Goal: Information Seeking & Learning: Check status

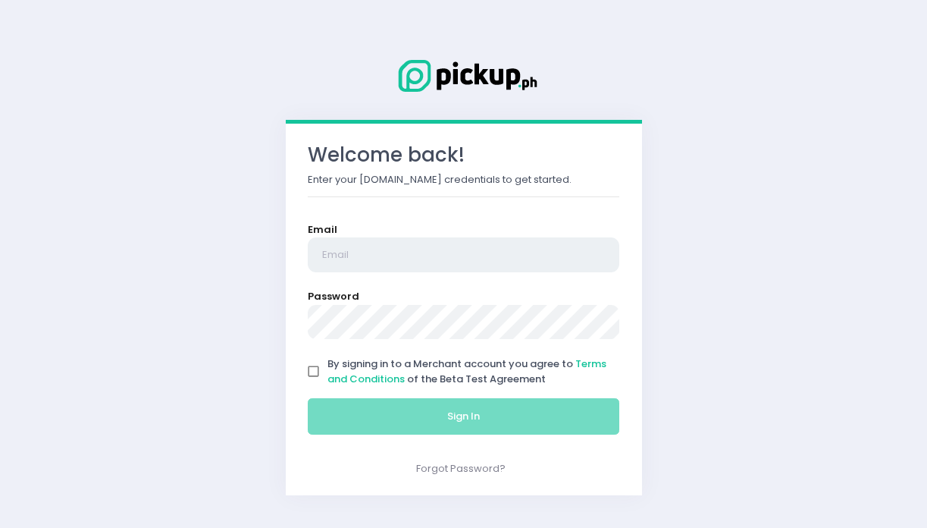
drag, startPoint x: 0, startPoint y: 0, endPoint x: 416, endPoint y: 257, distance: 489.2
click at [416, 257] on input "email" at bounding box center [464, 254] width 312 height 35
click at [474, 255] on input "email" at bounding box center [464, 254] width 312 height 35
click at [455, 252] on input "email" at bounding box center [464, 254] width 312 height 35
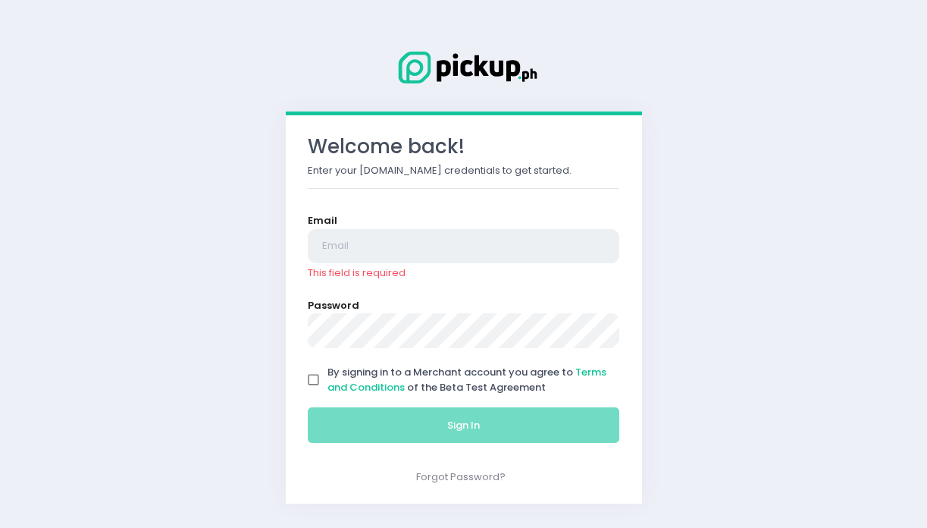
type input "[EMAIL_ADDRESS][DOMAIN_NAME]"
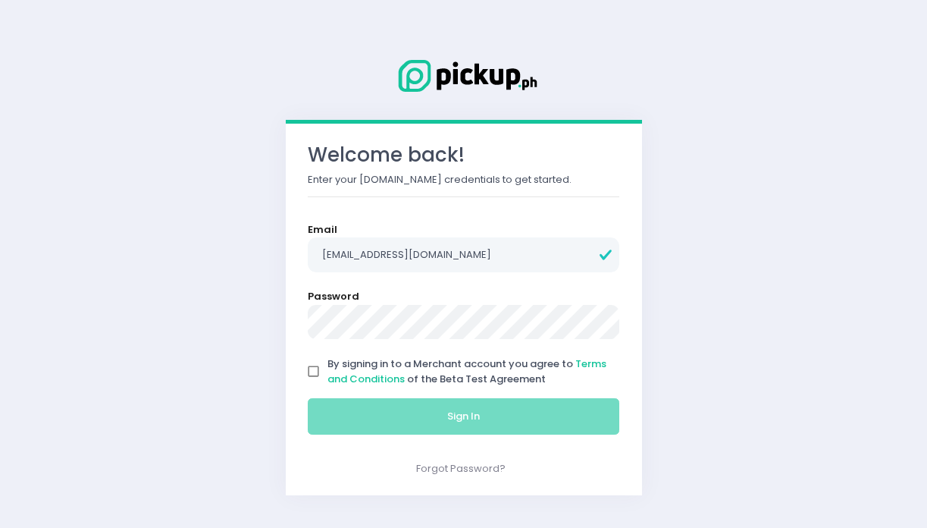
click at [312, 368] on input "By signing in to a Merchant account you agree to Terms and Conditions of the Be…" at bounding box center [314, 371] width 29 height 29
checkbox input "true"
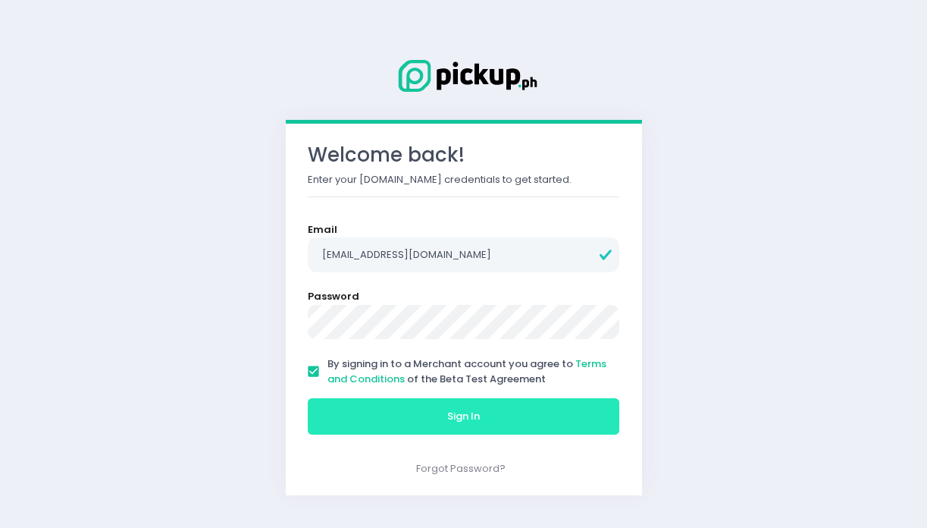
click at [450, 431] on button "Sign In" at bounding box center [464, 416] width 312 height 36
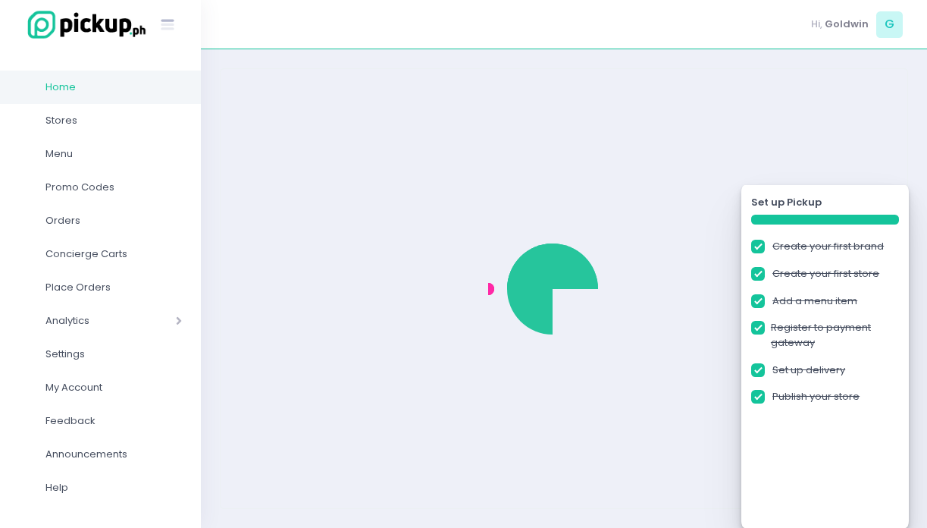
checkbox input "true"
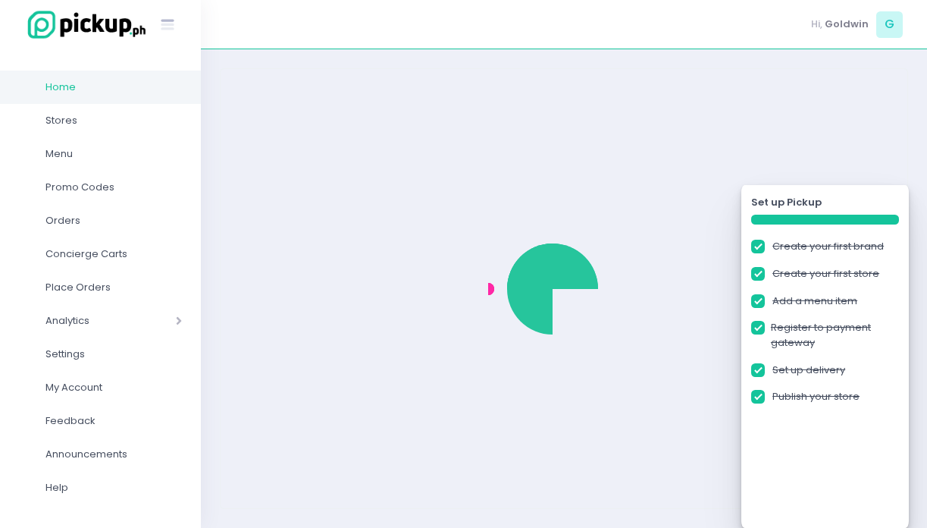
checkbox input "true"
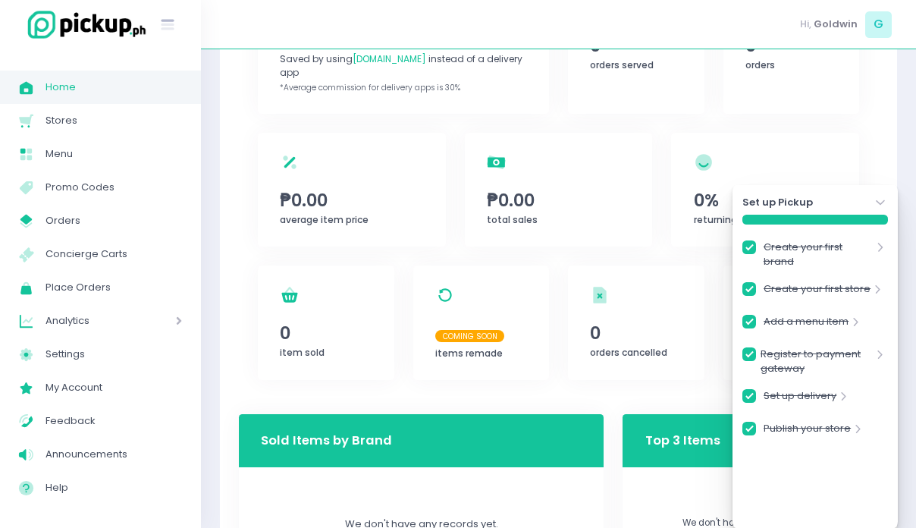
scroll to position [187, 0]
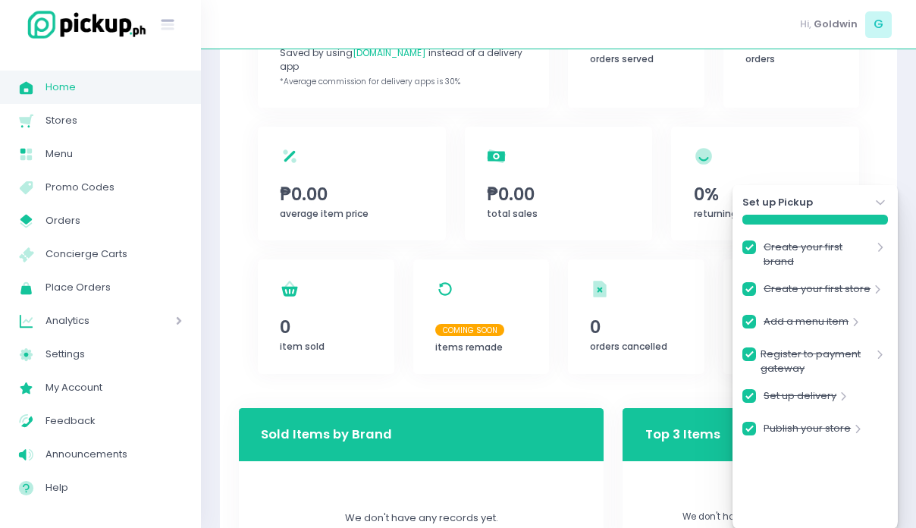
click at [72, 312] on span "Analytics" at bounding box center [88, 321] width 87 height 20
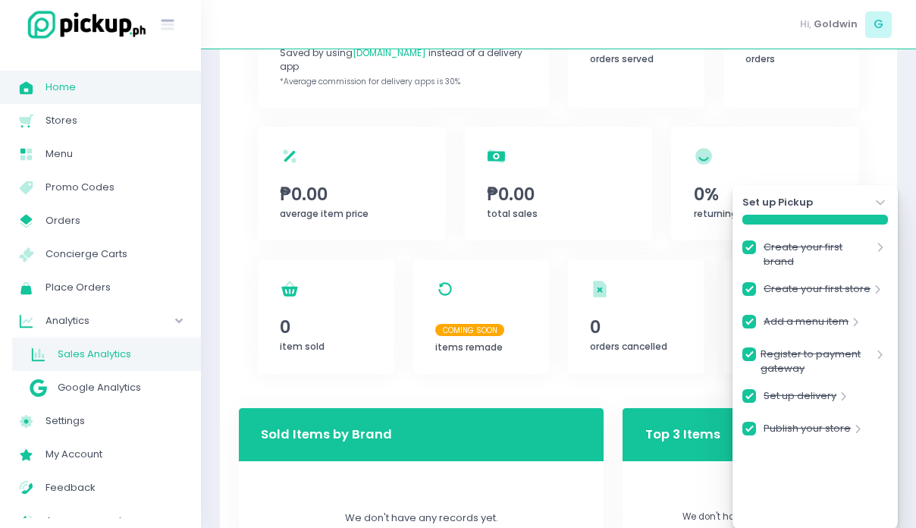
click at [80, 354] on span "Sales Analytics" at bounding box center [120, 354] width 124 height 20
checkbox input "true"
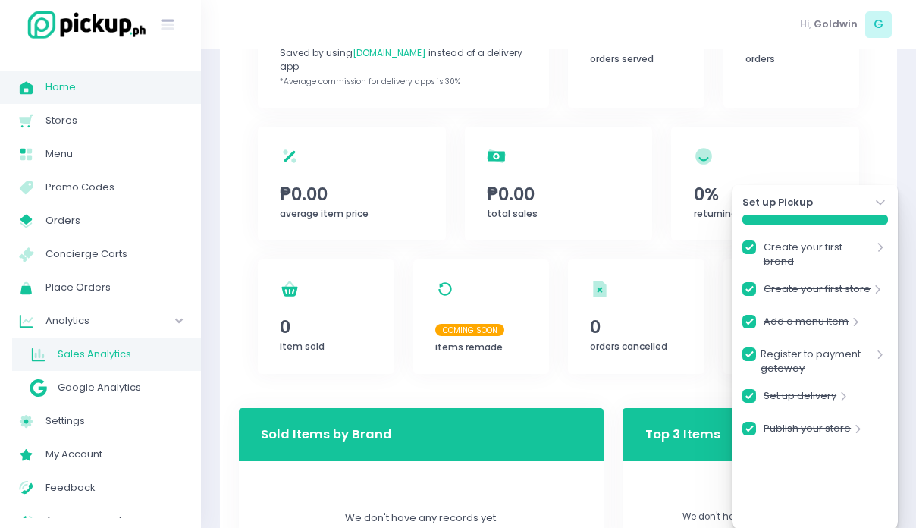
checkbox input "true"
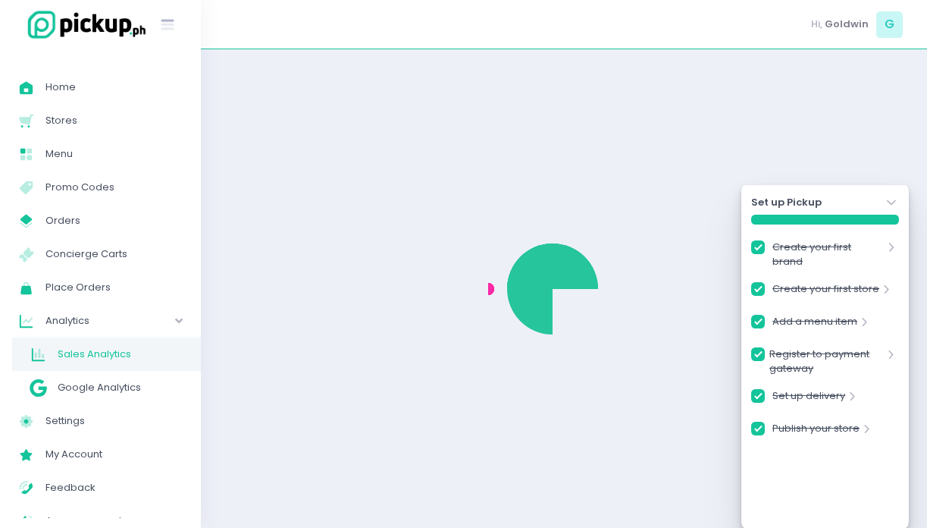
checkbox input "true"
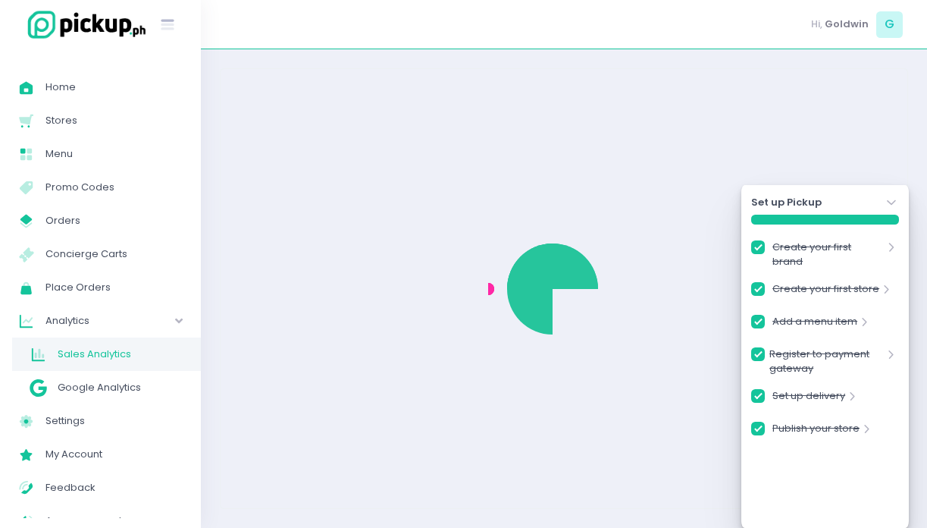
checkbox input "true"
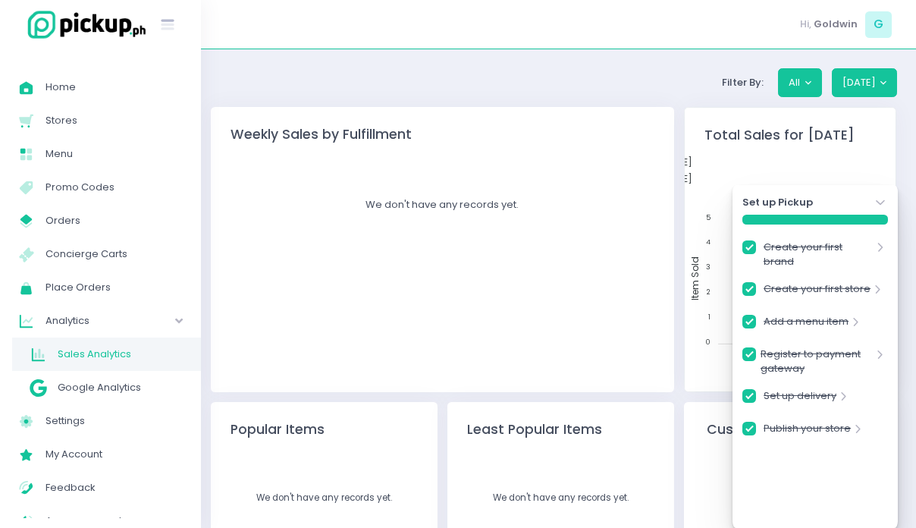
click at [882, 200] on icon "Stockholm-icons / Navigation / Angle-down Created with Sketch." at bounding box center [880, 202] width 15 height 15
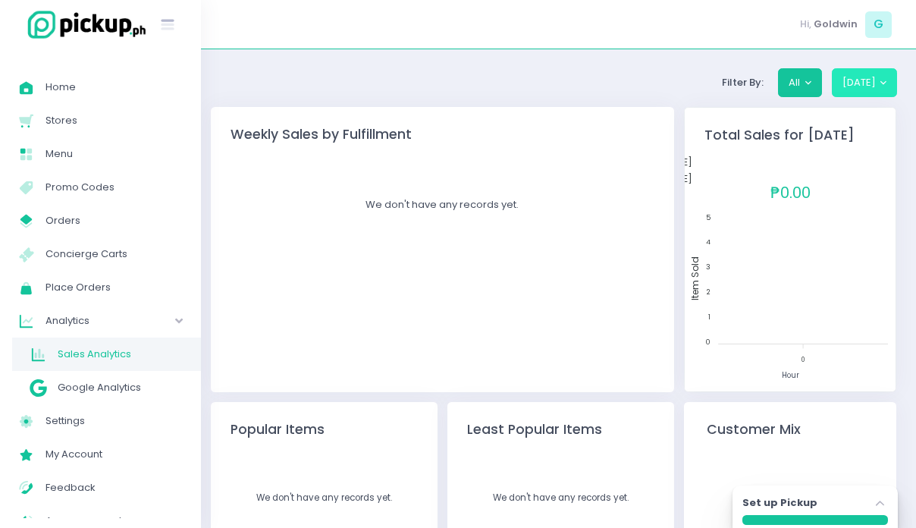
click at [883, 88] on button "[DATE]" at bounding box center [865, 82] width 66 height 29
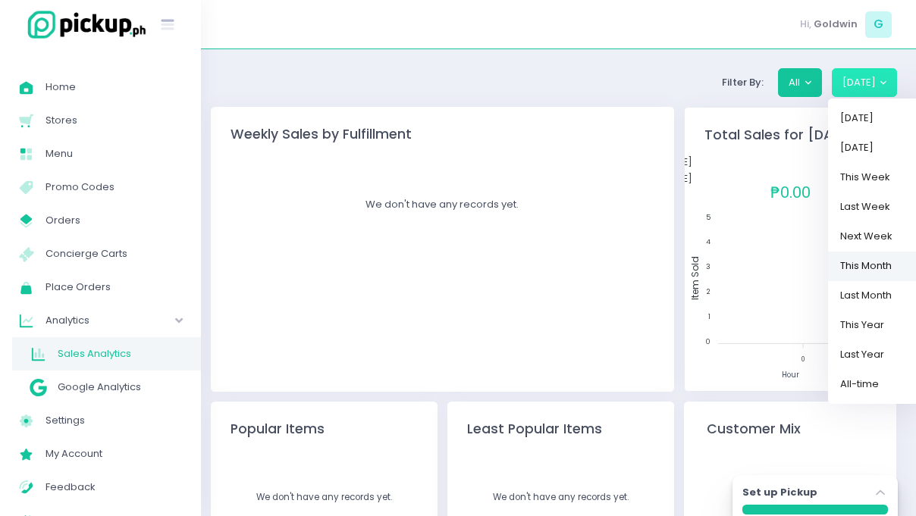
click at [871, 262] on link "This Month" at bounding box center [877, 266] width 99 height 30
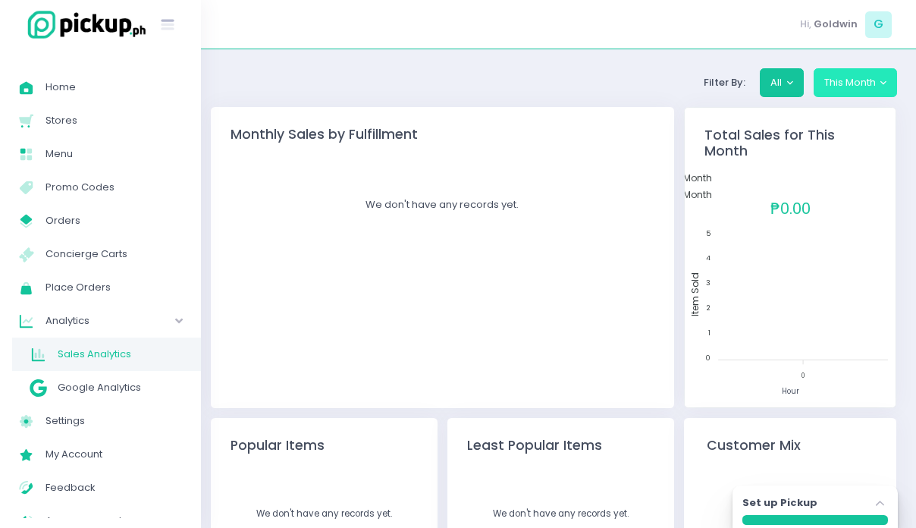
click at [867, 81] on button "This Month" at bounding box center [856, 82] width 84 height 29
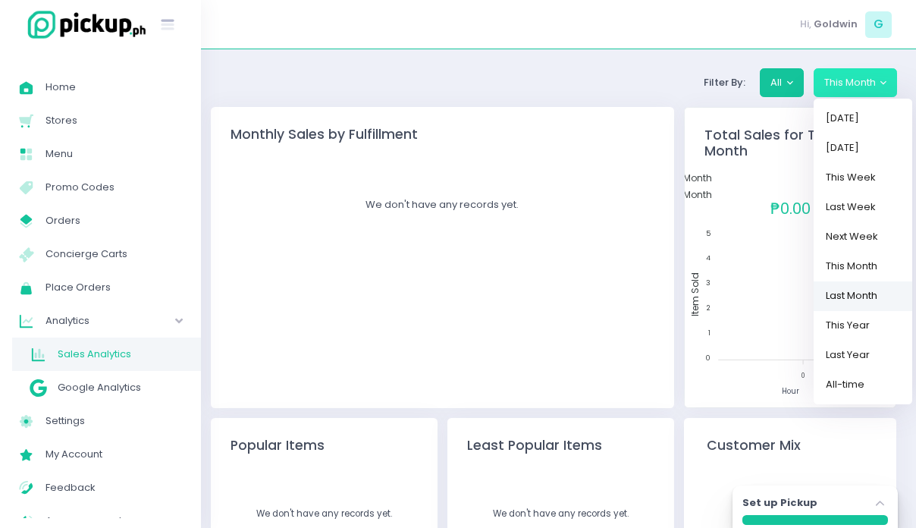
click at [856, 298] on link "Last Month" at bounding box center [863, 296] width 99 height 30
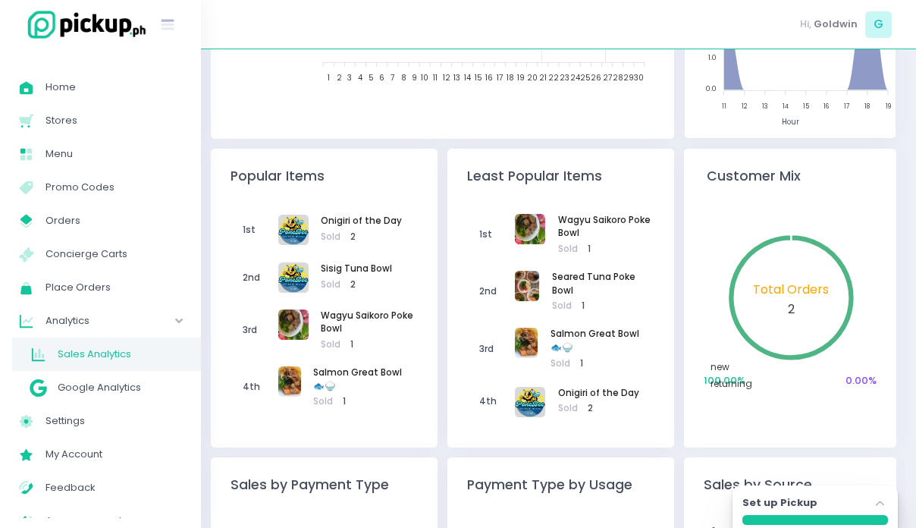
scroll to position [362, 0]
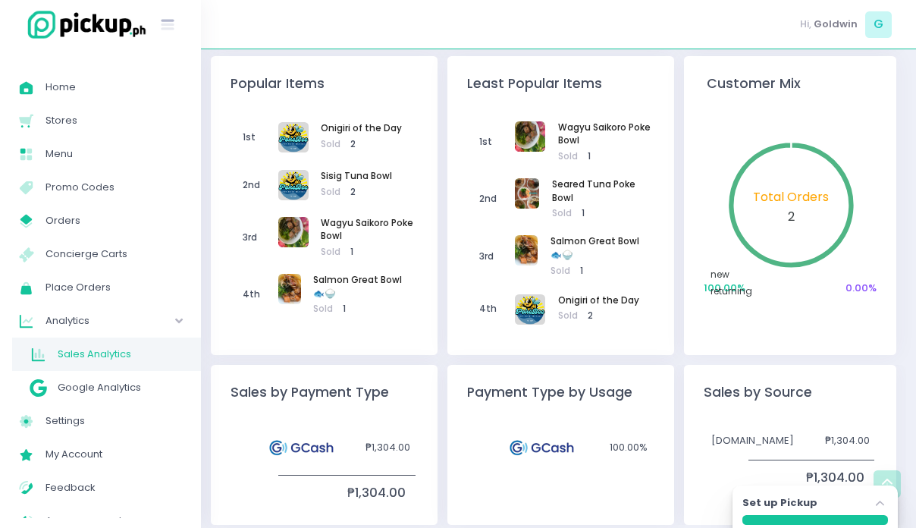
click at [792, 213] on circle at bounding box center [791, 206] width 114 height 114
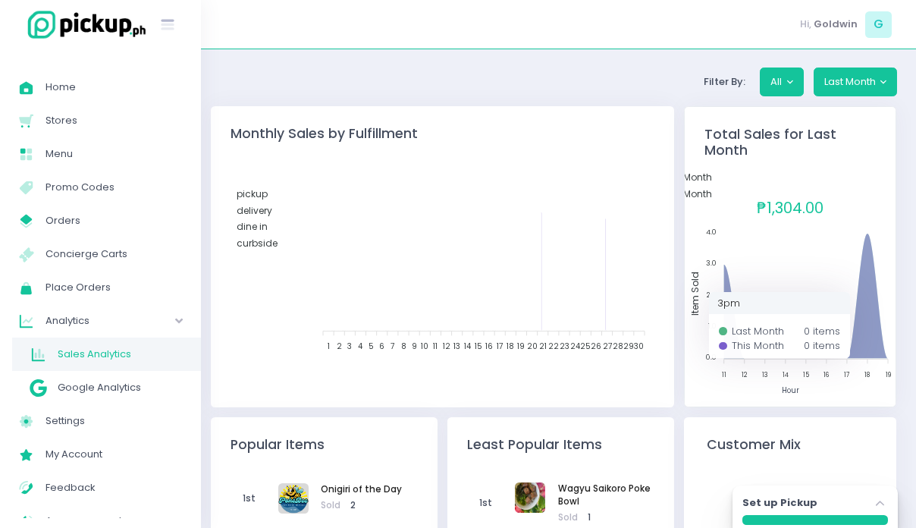
scroll to position [0, 0]
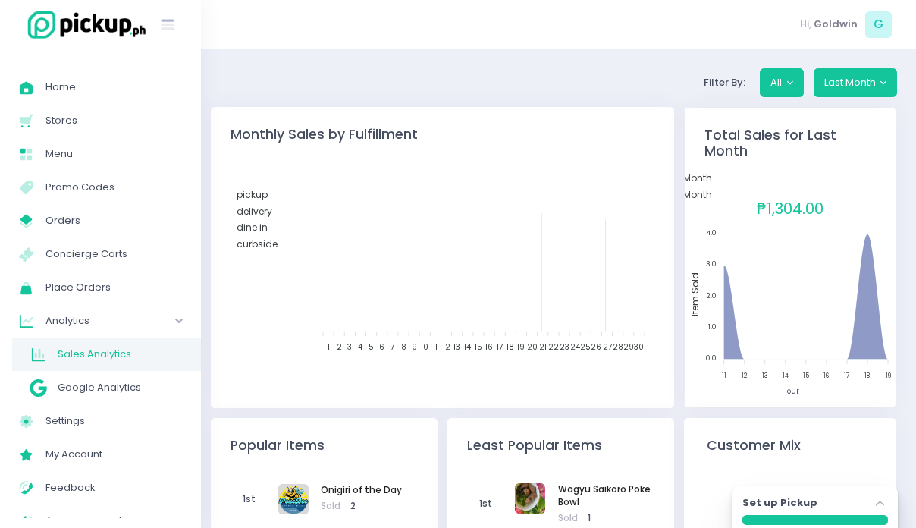
click at [272, 218] on div "delivery" at bounding box center [257, 210] width 41 height 15
click at [272, 210] on span "delivery" at bounding box center [255, 210] width 36 height 13
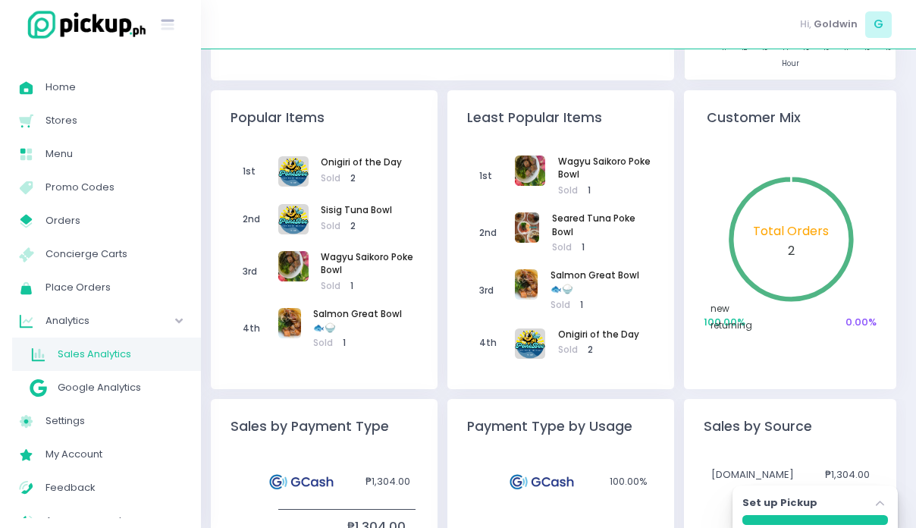
scroll to position [362, 0]
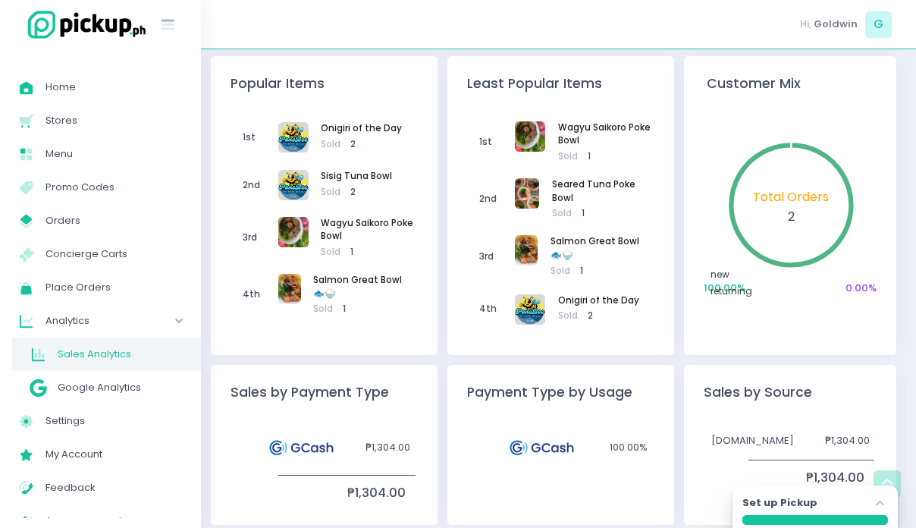
click at [781, 207] on circle at bounding box center [791, 206] width 114 height 114
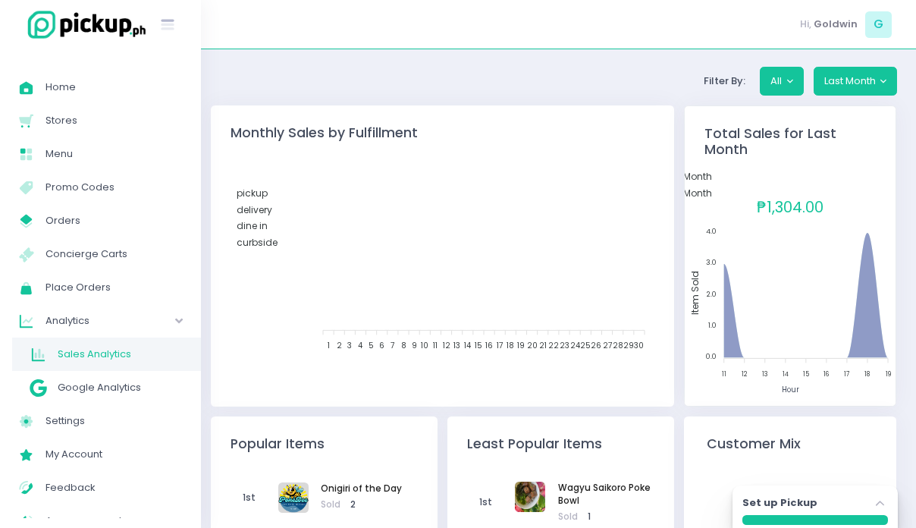
scroll to position [0, 0]
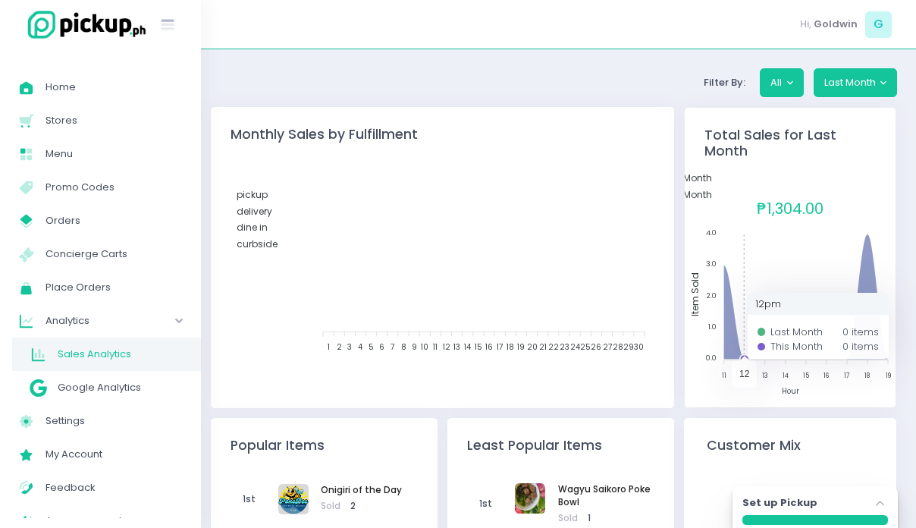
click at [735, 321] on foreignobject "Last Month This Month" at bounding box center [790, 275] width 211 height 220
click at [870, 253] on foreignobject "Last Month This Month" at bounding box center [790, 275] width 211 height 220
click at [871, 221] on foreignobject "Last Month This Month" at bounding box center [790, 275] width 211 height 220
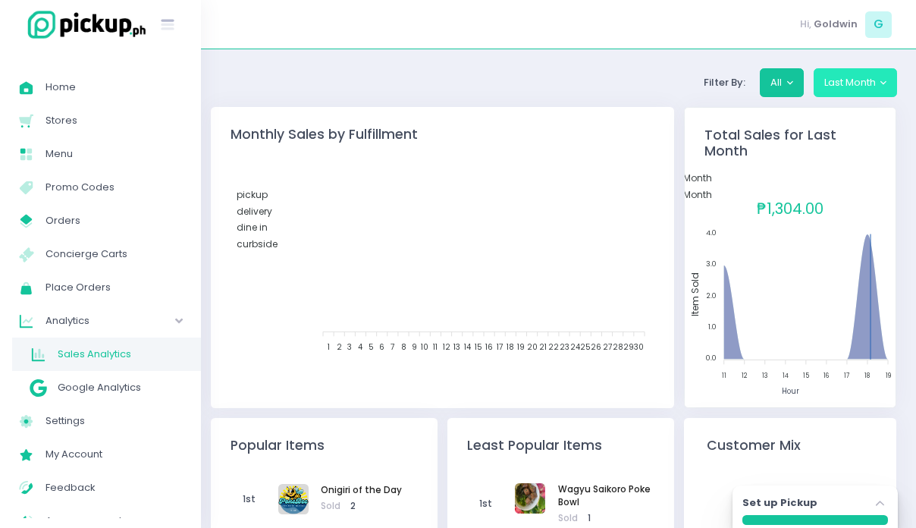
click at [860, 80] on button "Last Month" at bounding box center [856, 82] width 84 height 29
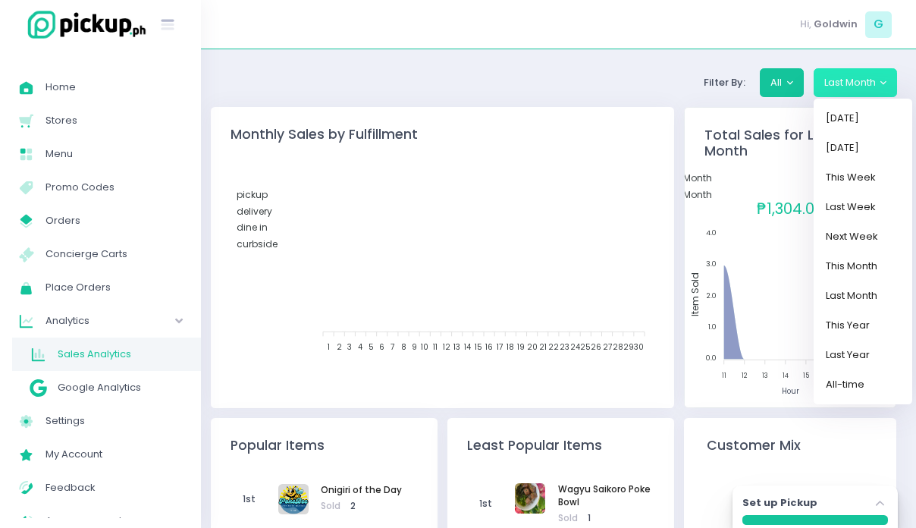
click at [454, 163] on div "pickup delivery dine in curbside 1 1 2 2 3 3 4 4 5 5 6 6 7 7 8 8 9 9 10 10 11 1…" at bounding box center [443, 278] width 464 height 260
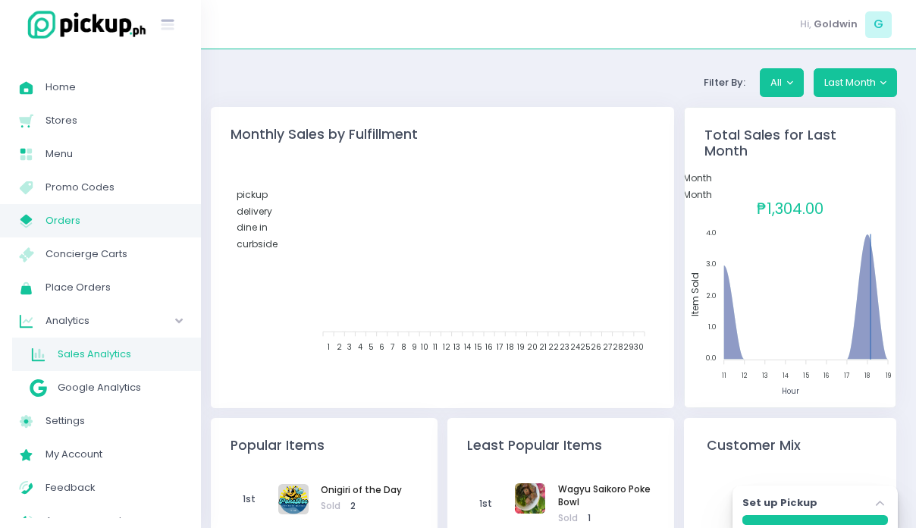
click at [77, 225] on span "Orders" at bounding box center [113, 221] width 136 height 20
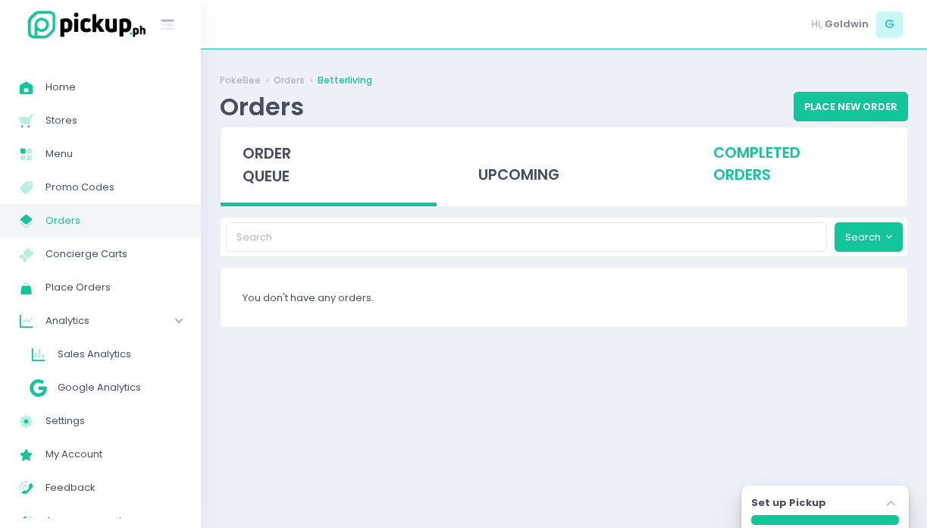
click at [723, 158] on div "completed orders" at bounding box center [800, 164] width 216 height 74
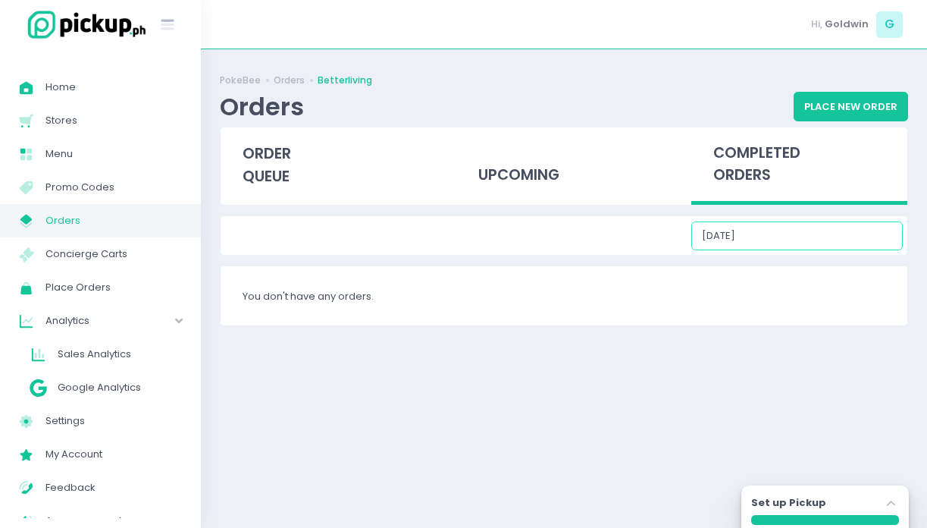
click at [810, 235] on input "[DATE]" at bounding box center [798, 235] width 212 height 29
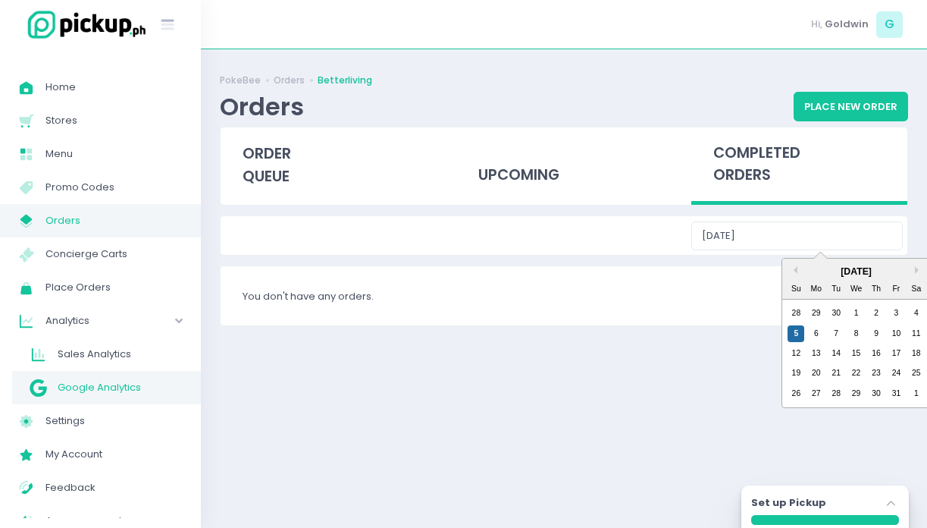
click at [74, 371] on link "Google Analytics Google Analytics" at bounding box center [106, 387] width 189 height 33
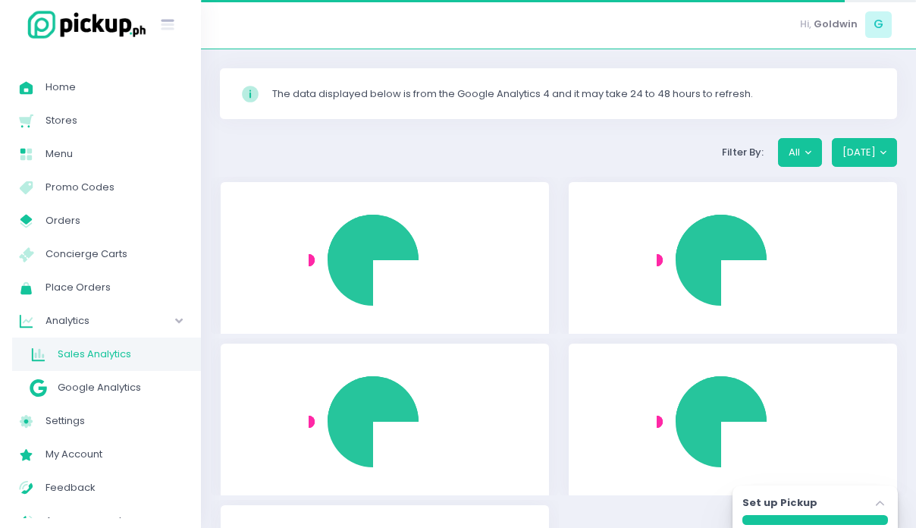
click at [81, 361] on span "Sales Analytics" at bounding box center [120, 354] width 124 height 20
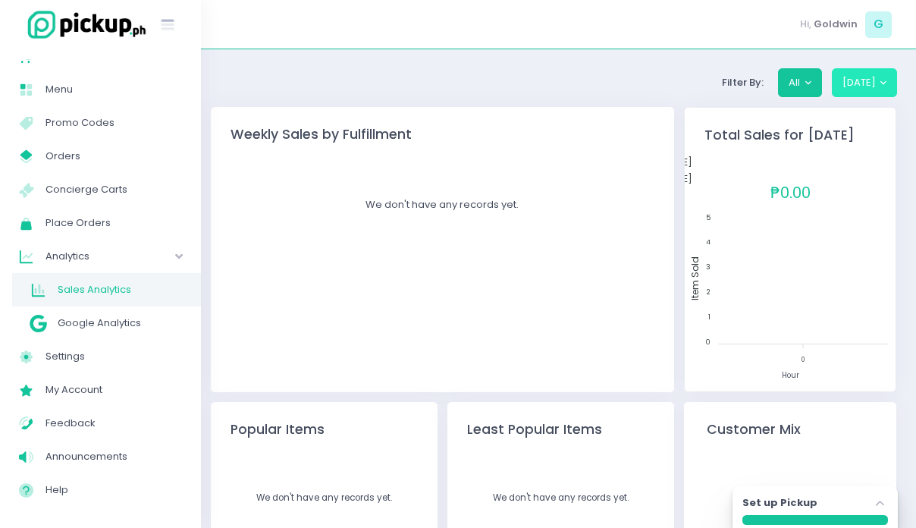
click at [847, 84] on button "[DATE]" at bounding box center [865, 82] width 66 height 29
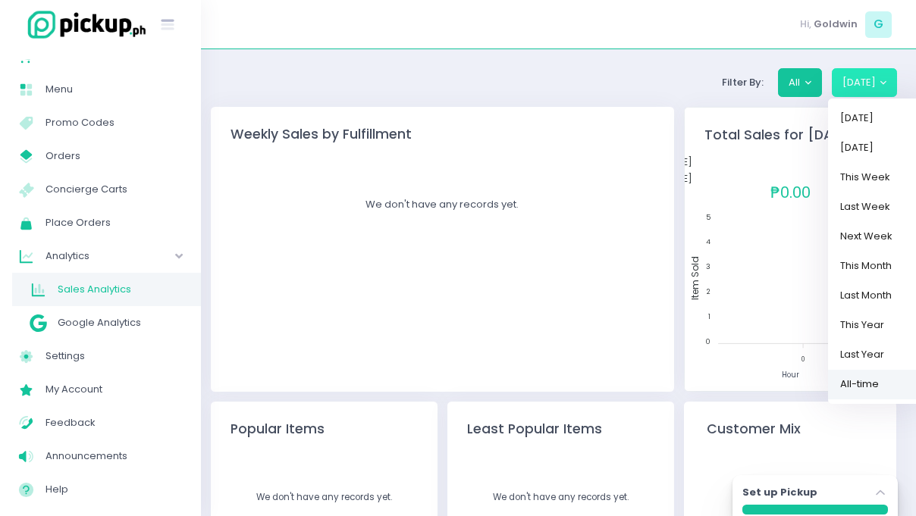
click at [874, 384] on link "All-time" at bounding box center [877, 384] width 99 height 30
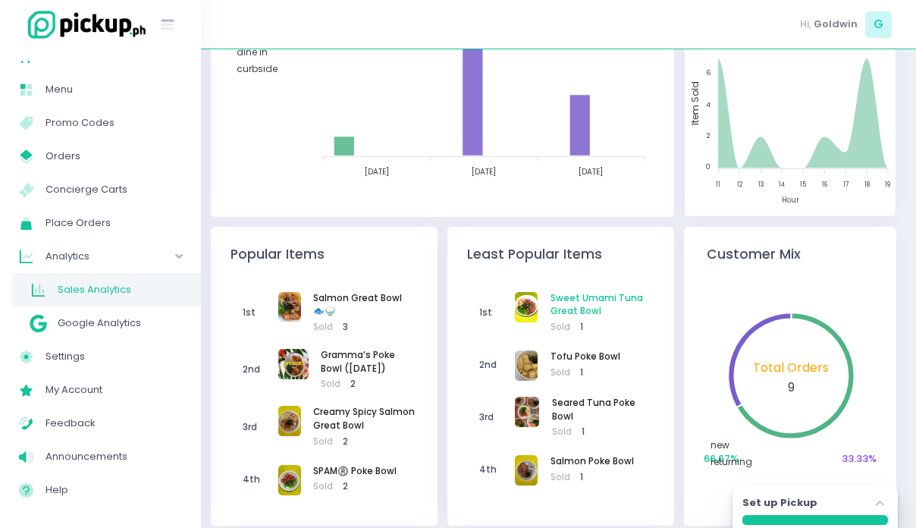
scroll to position [179, 0]
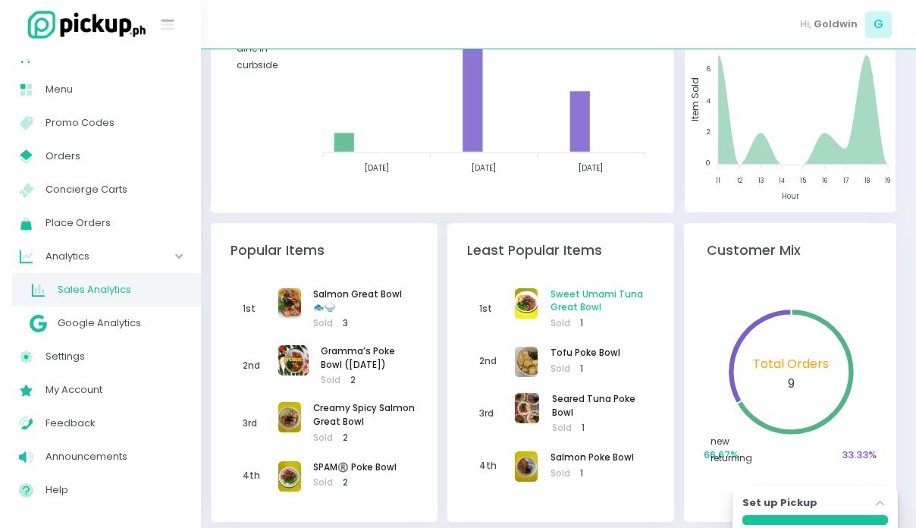
click at [581, 300] on span "Sweet Umami Tuna Great Bowl" at bounding box center [601, 301] width 102 height 27
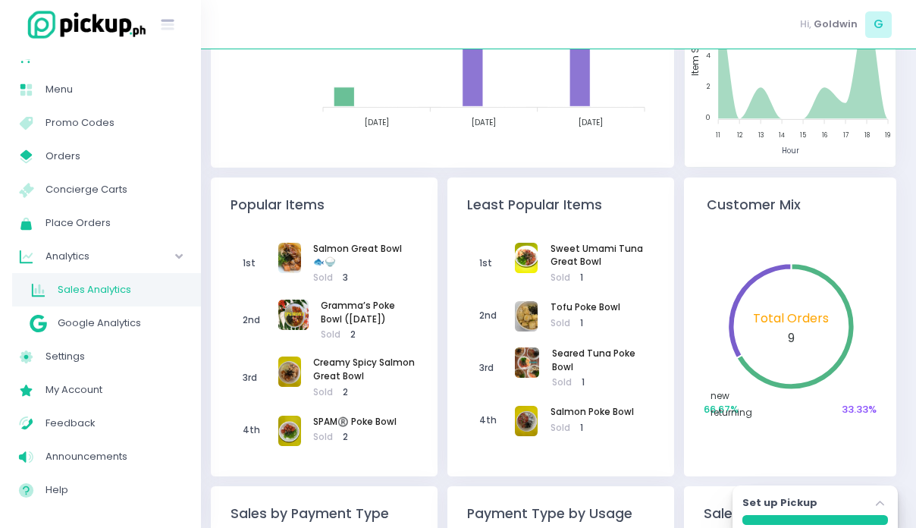
scroll to position [258, 0]
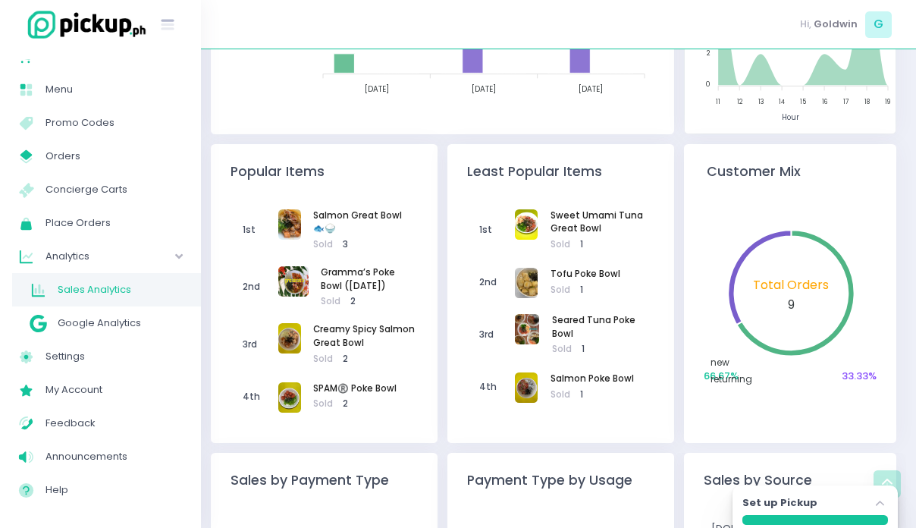
click at [781, 290] on circle at bounding box center [791, 294] width 114 height 114
click at [790, 303] on circle at bounding box center [791, 294] width 114 height 114
click at [855, 374] on div "new returning" at bounding box center [791, 370] width 168 height 34
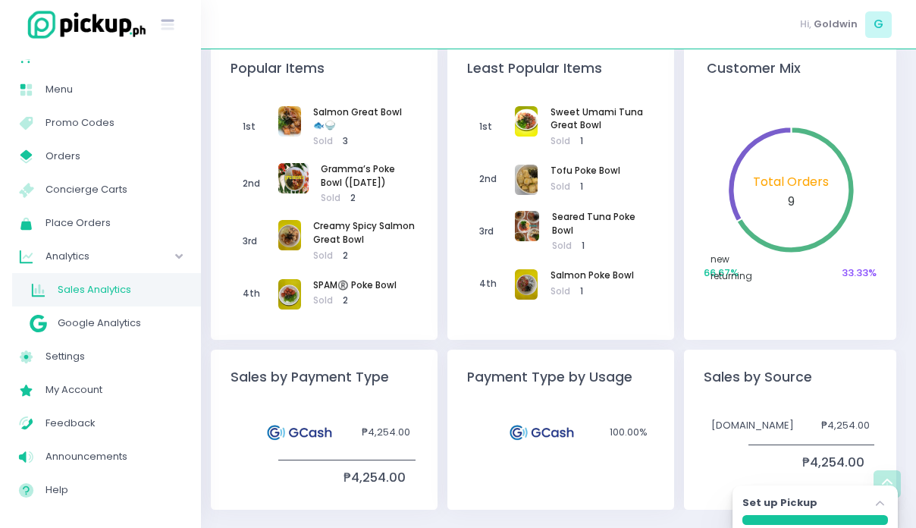
scroll to position [362, 0]
drag, startPoint x: 837, startPoint y: 430, endPoint x: 726, endPoint y: 392, distance: 117.0
click at [834, 427] on span "₱4,254.00" at bounding box center [845, 424] width 49 height 15
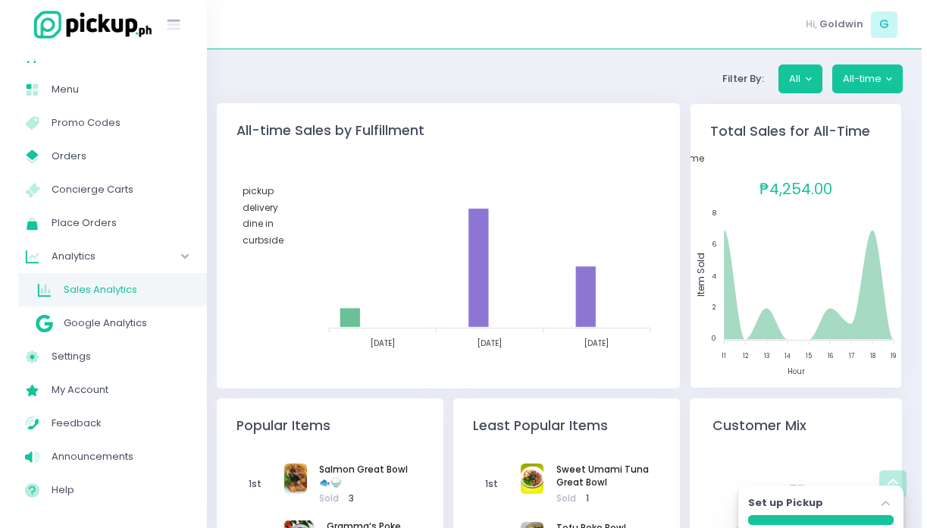
scroll to position [0, 0]
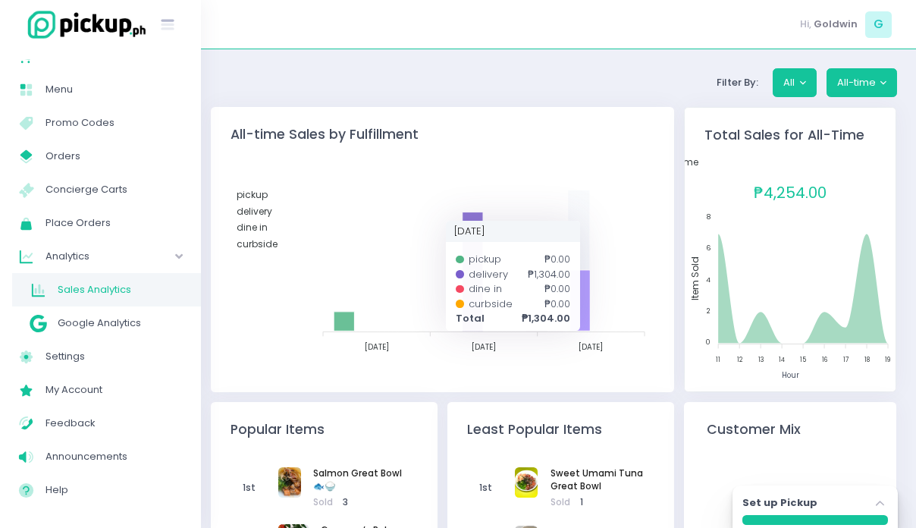
click at [582, 301] on icon at bounding box center [579, 300] width 20 height 61
click at [585, 295] on icon at bounding box center [579, 300] width 20 height 61
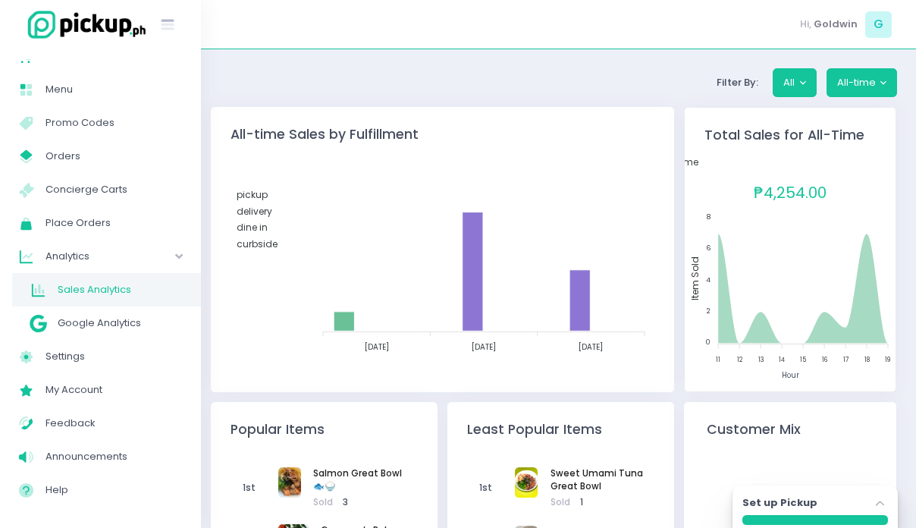
click at [590, 349] on tspan "[DATE]" at bounding box center [591, 346] width 24 height 11
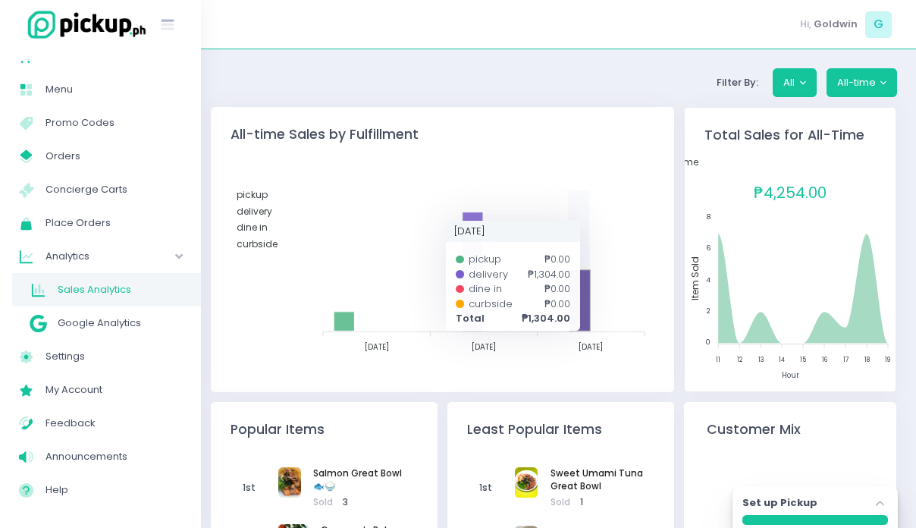
click at [588, 312] on icon at bounding box center [579, 300] width 20 height 61
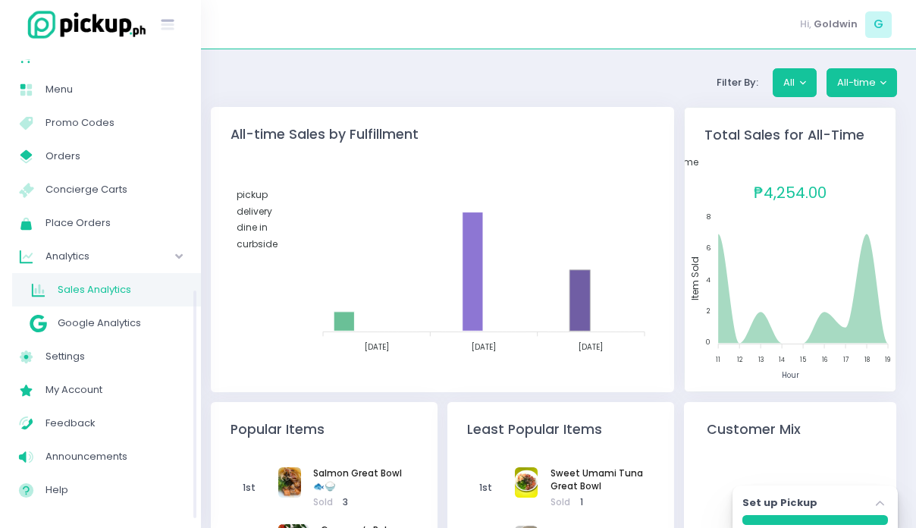
click at [71, 254] on span "Analytics" at bounding box center [88, 256] width 87 height 20
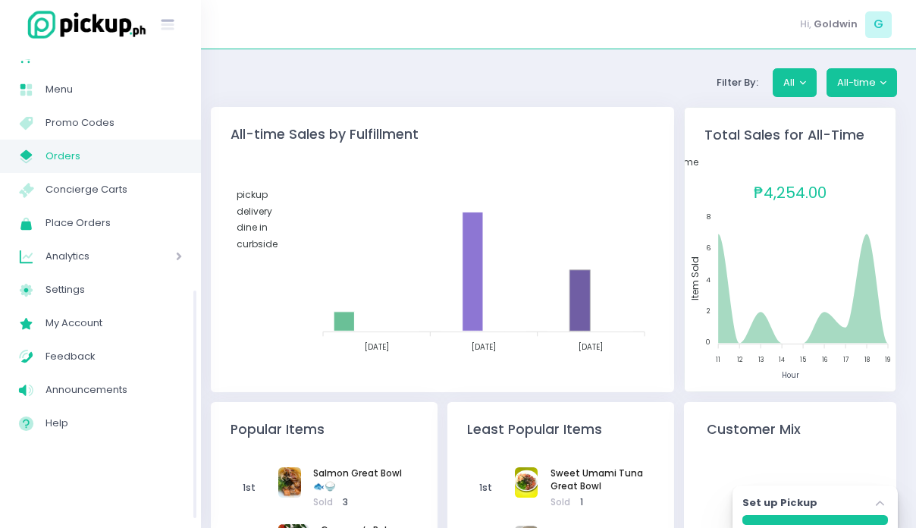
click at [64, 158] on span "Orders" at bounding box center [113, 156] width 136 height 20
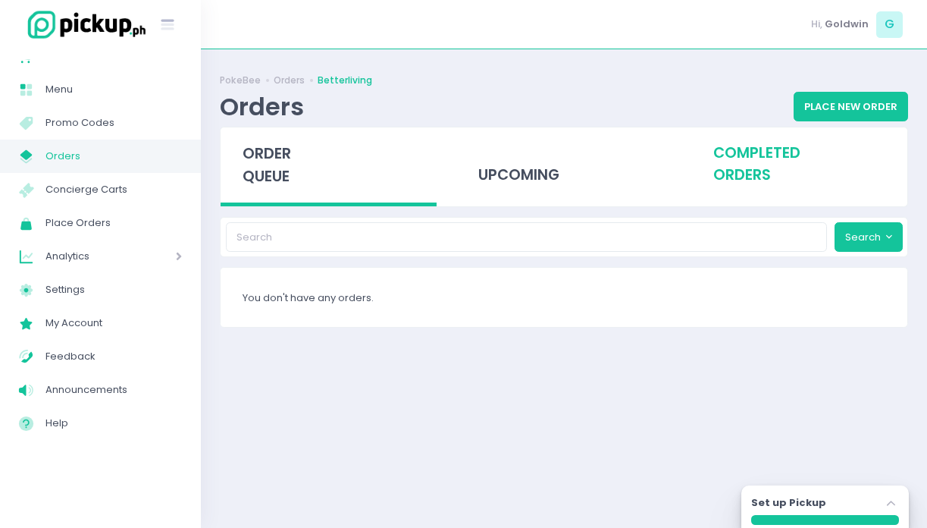
click at [768, 155] on div "completed orders" at bounding box center [800, 164] width 216 height 74
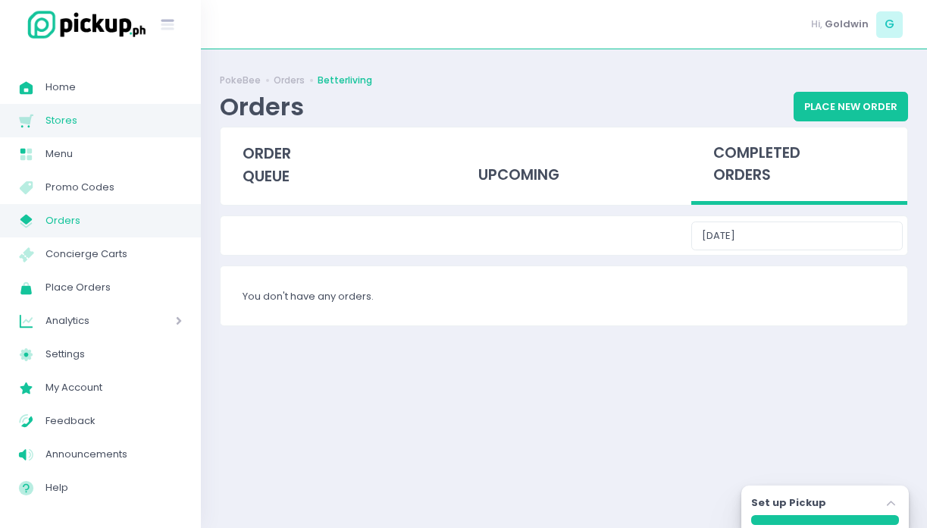
click at [64, 116] on span "Stores" at bounding box center [113, 121] width 136 height 20
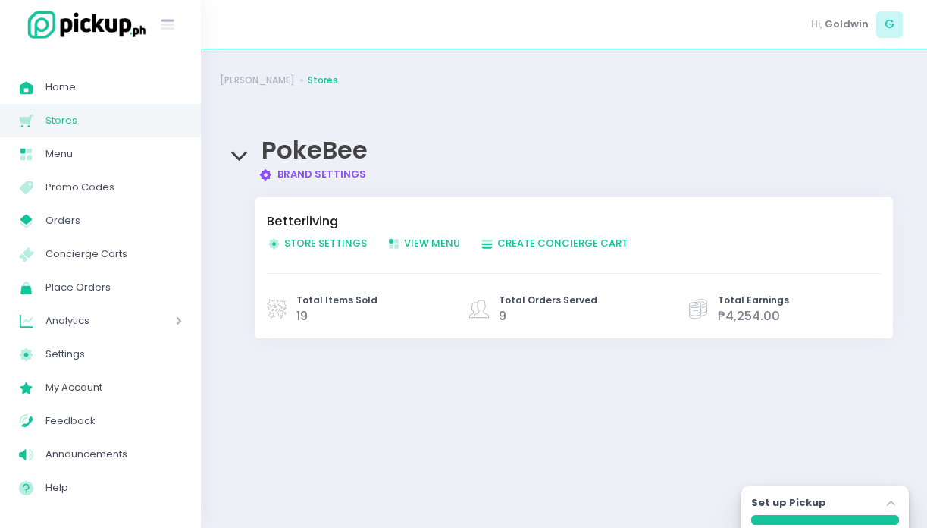
click at [328, 305] on span "Total Items Sold" at bounding box center [336, 300] width 81 height 14
click at [313, 238] on span "Store Settings Created with Sketch. Store Settings" at bounding box center [317, 243] width 100 height 14
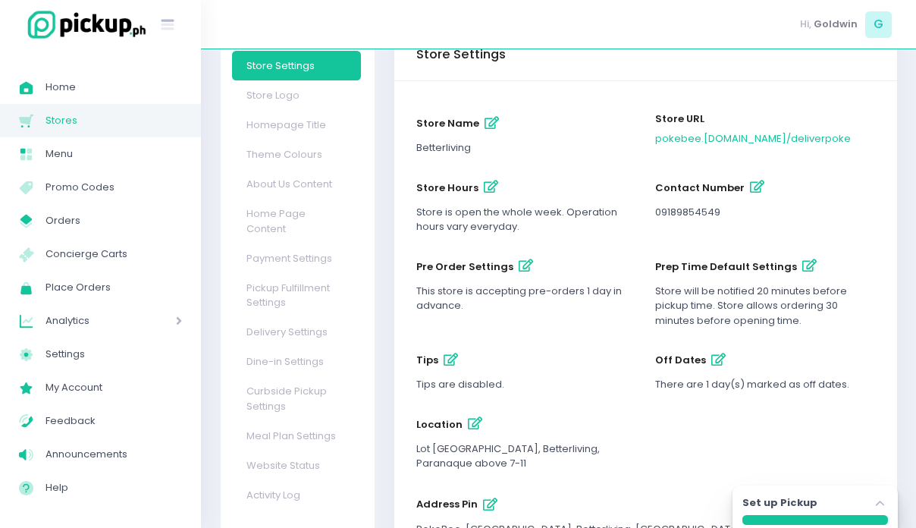
scroll to position [159, 0]
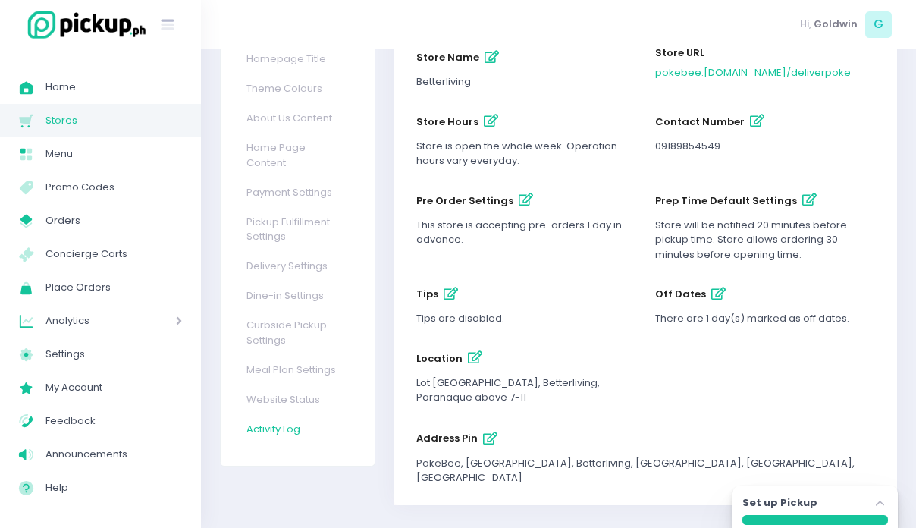
click at [278, 427] on link "Activity Log" at bounding box center [296, 429] width 129 height 30
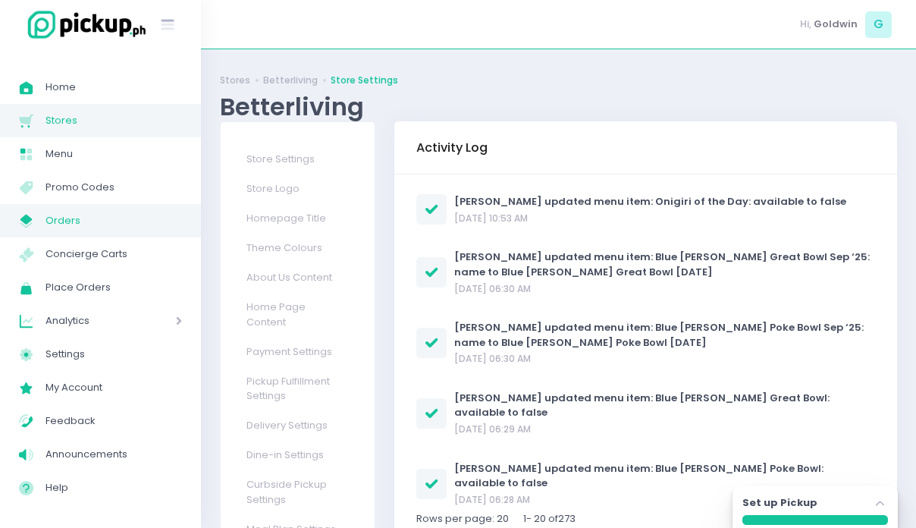
click at [73, 221] on span "Orders" at bounding box center [113, 221] width 136 height 20
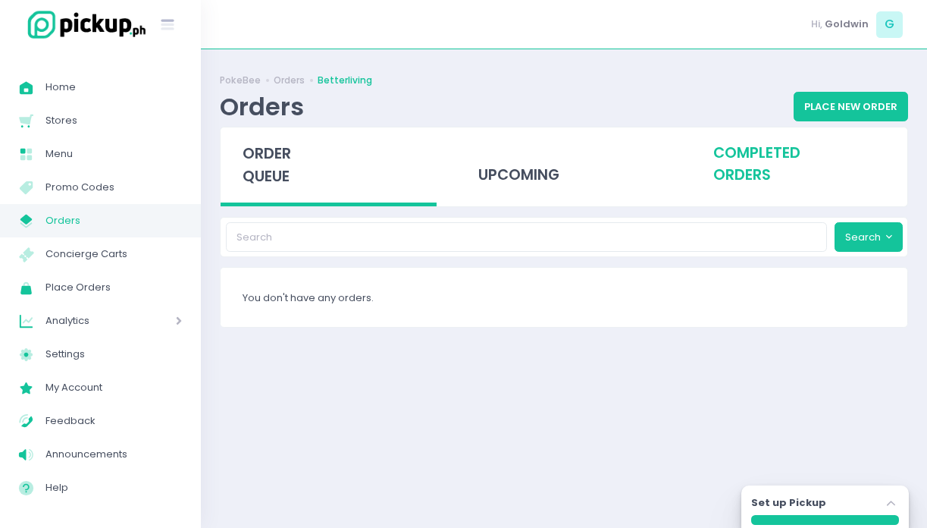
click at [747, 159] on div "completed orders" at bounding box center [800, 164] width 216 height 74
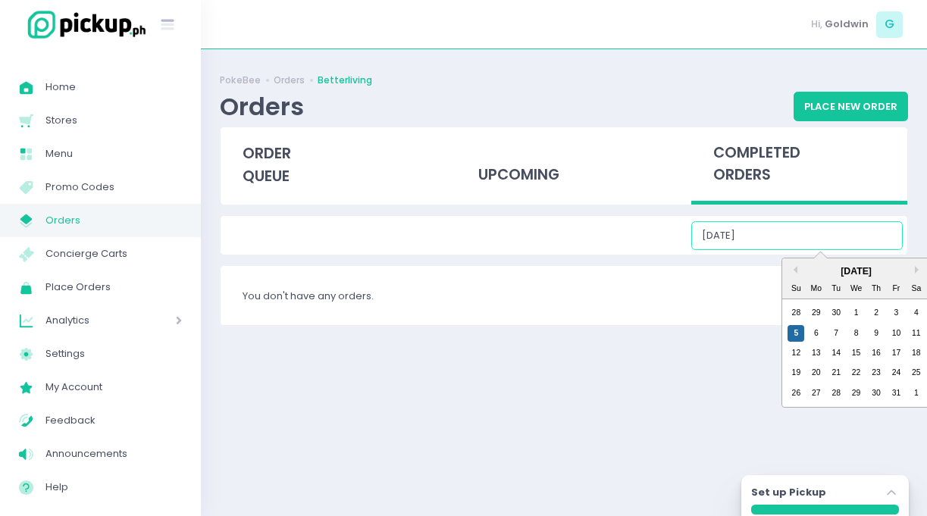
click at [823, 241] on input "[DATE]" at bounding box center [798, 235] width 212 height 29
click at [857, 317] on div "1" at bounding box center [856, 313] width 17 height 17
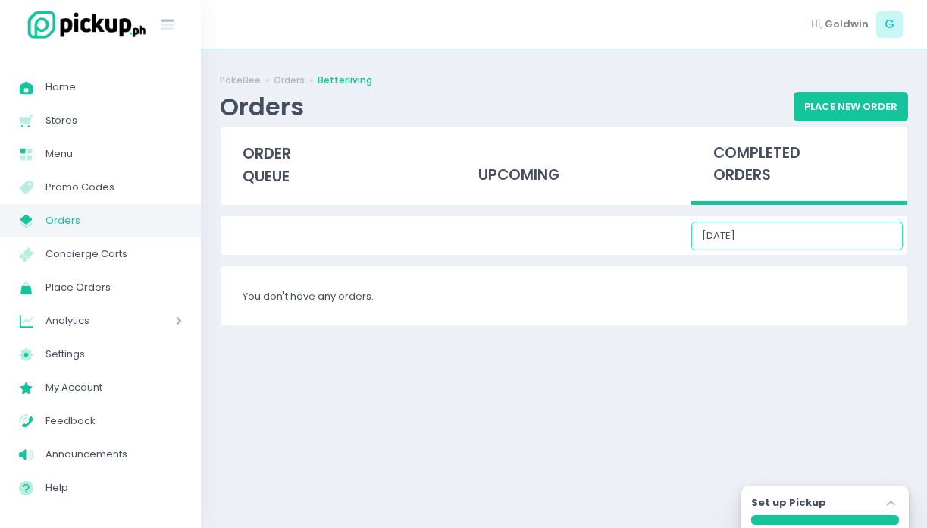
click at [827, 241] on input "[DATE]" at bounding box center [798, 235] width 212 height 29
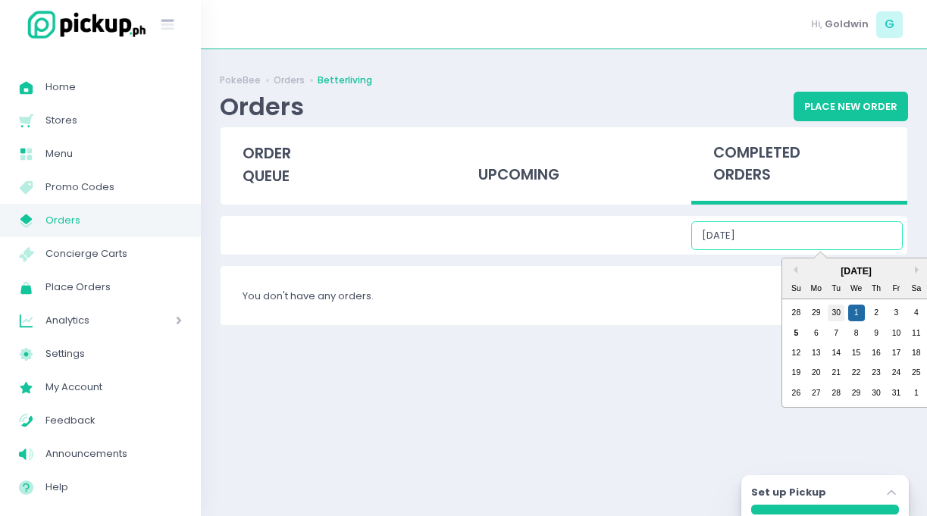
click at [832, 313] on div "30" at bounding box center [836, 313] width 17 height 17
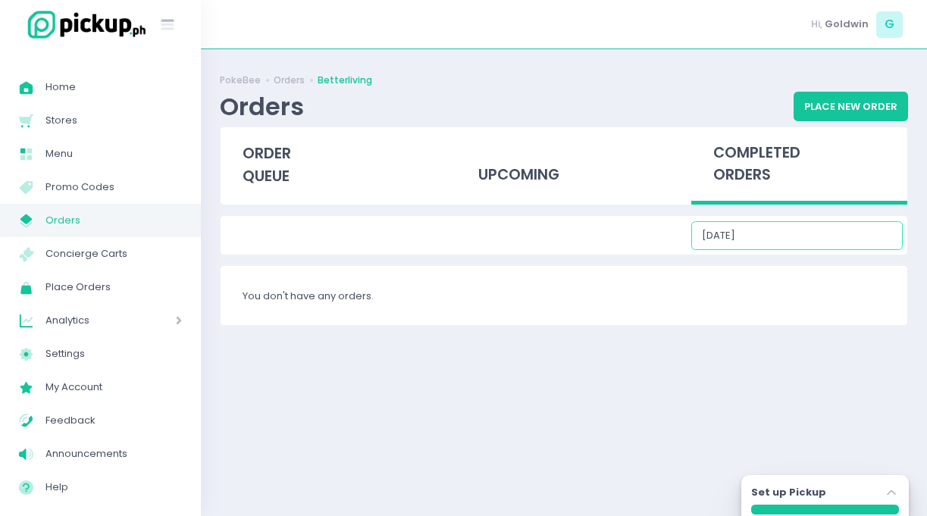
click at [803, 237] on input "[DATE]" at bounding box center [798, 235] width 212 height 29
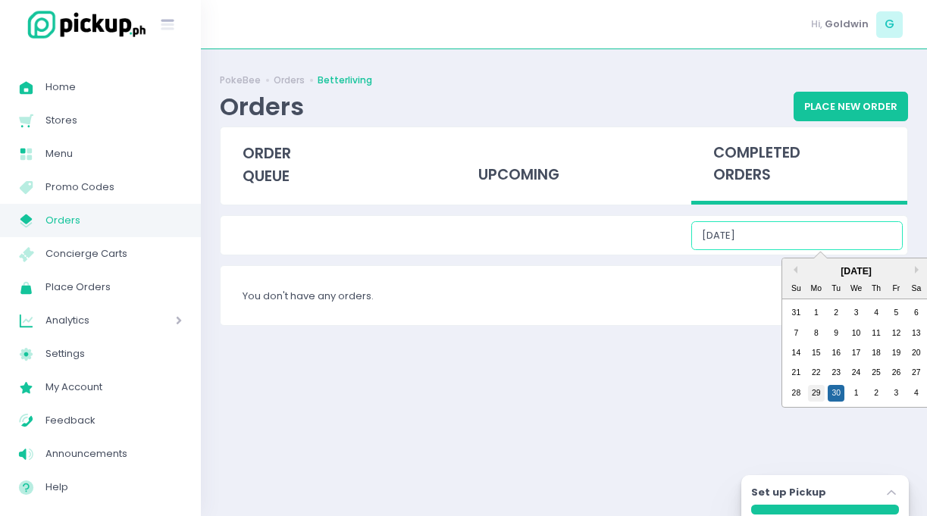
click at [813, 395] on div "29" at bounding box center [816, 393] width 17 height 17
type input "[DATE]"
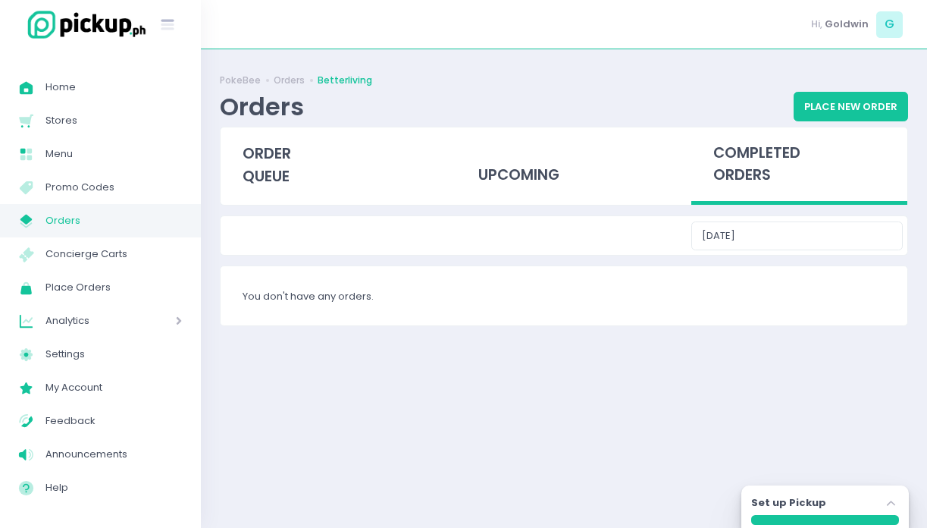
click at [68, 324] on span "Analytics" at bounding box center [88, 321] width 87 height 20
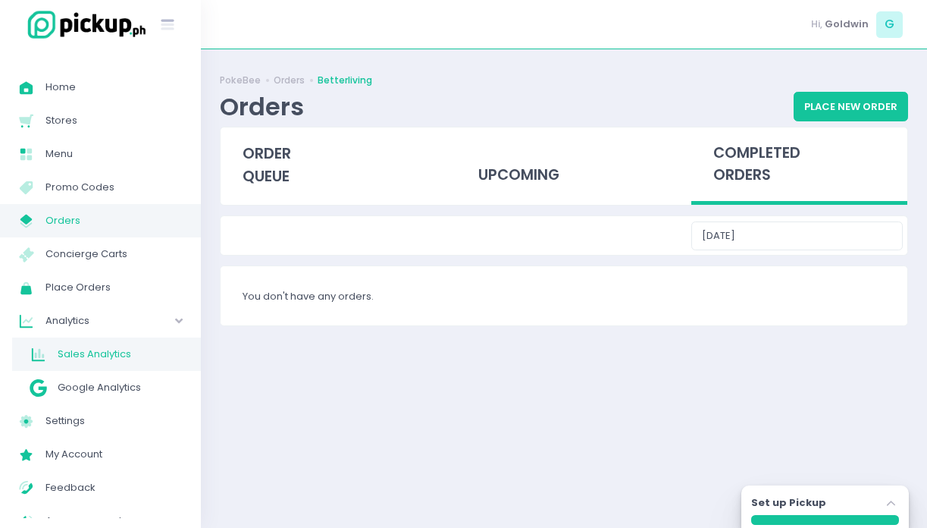
click at [75, 347] on span "Sales Analytics" at bounding box center [120, 354] width 124 height 20
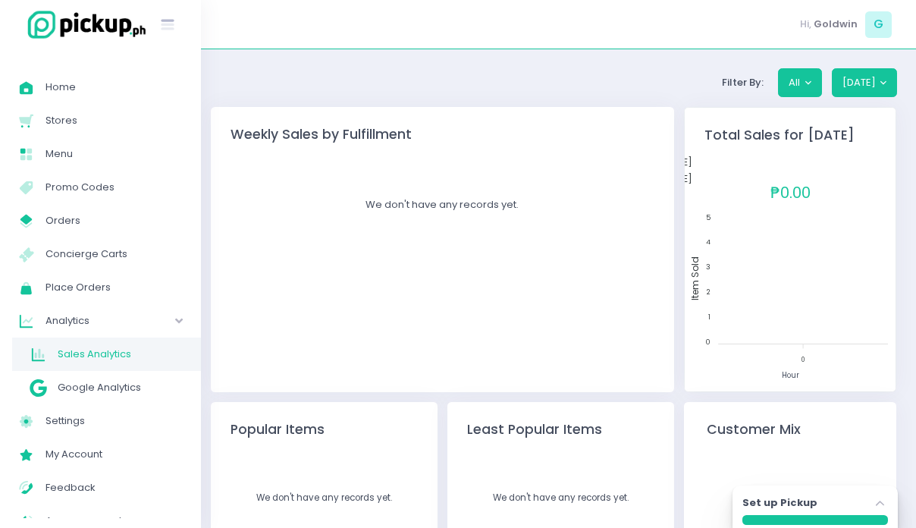
drag, startPoint x: 417, startPoint y: 213, endPoint x: 749, endPoint y: 135, distance: 341.2
click at [426, 209] on div "We don't have any records yet." at bounding box center [443, 270] width 464 height 244
click at [811, 84] on button "All" at bounding box center [800, 82] width 44 height 29
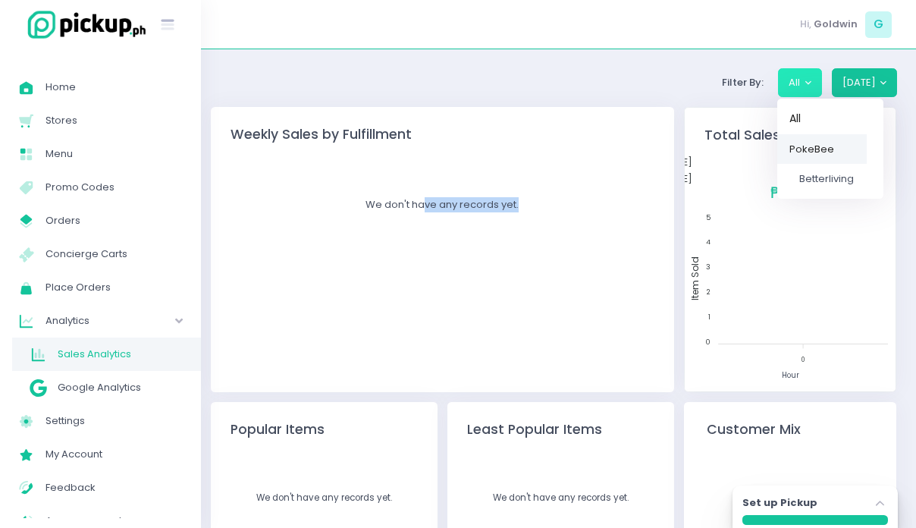
click at [815, 151] on span "PokeBee" at bounding box center [811, 148] width 45 height 14
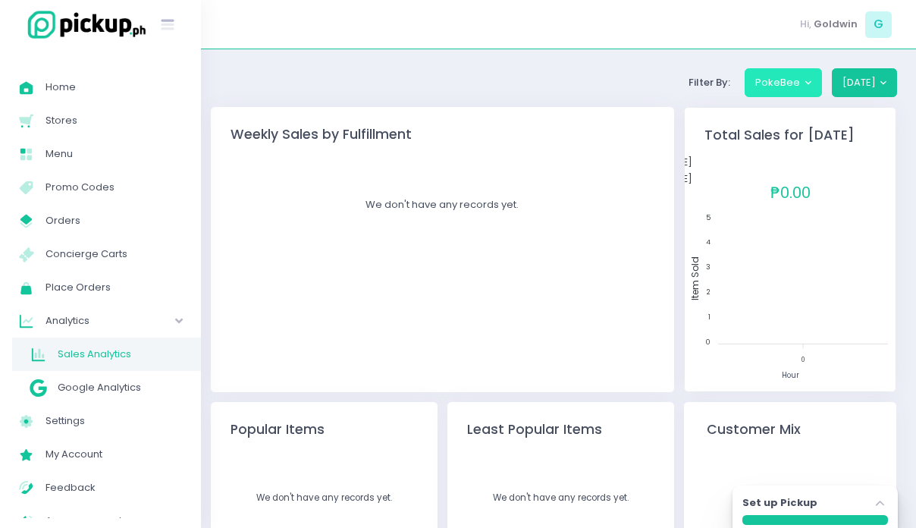
click at [807, 83] on button "PokeBee" at bounding box center [783, 82] width 77 height 29
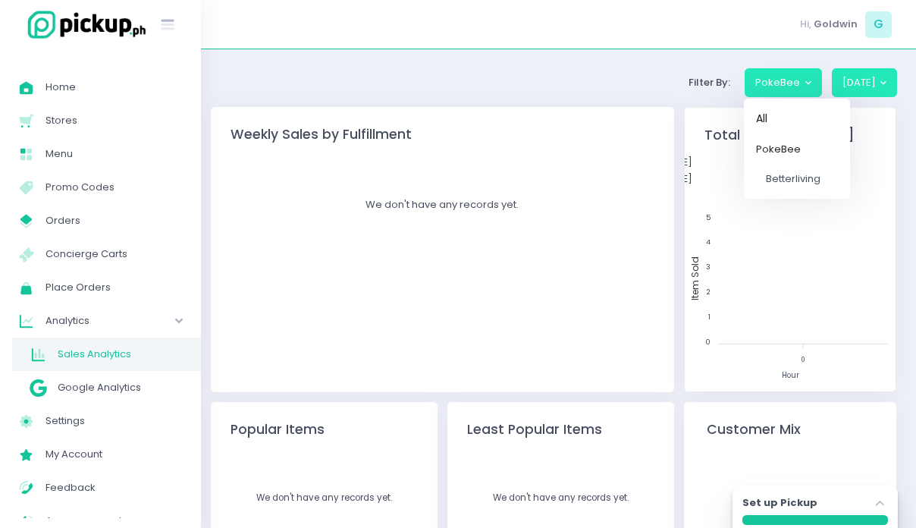
click at [863, 84] on button "[DATE]" at bounding box center [865, 82] width 66 height 29
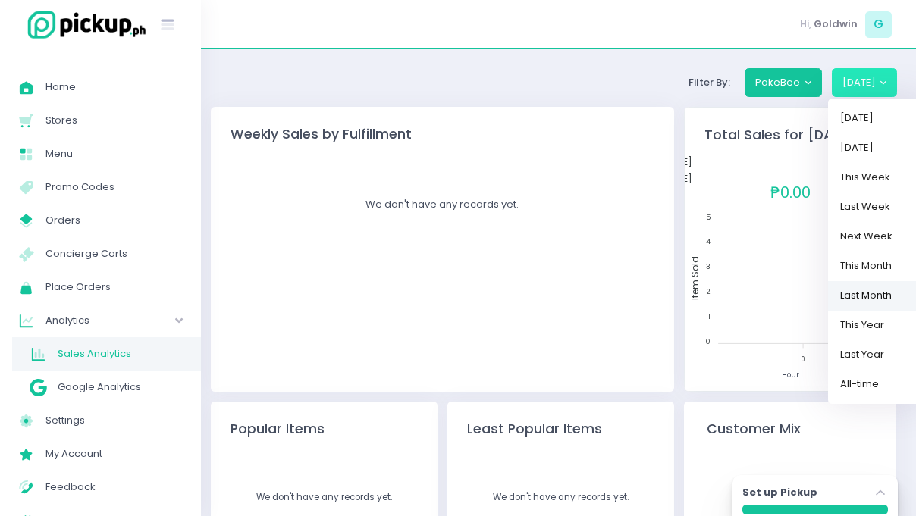
click at [858, 299] on link "Last Month" at bounding box center [877, 296] width 99 height 30
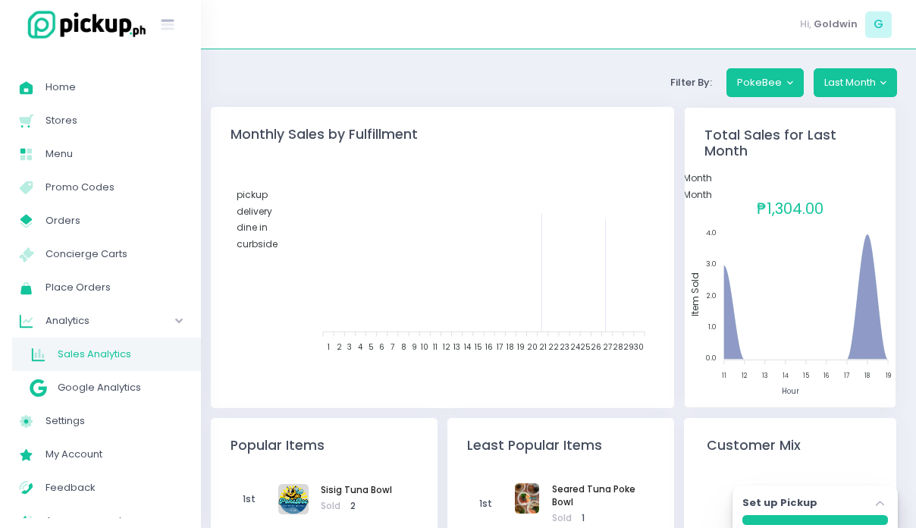
click at [272, 211] on span "delivery" at bounding box center [255, 210] width 36 height 13
click at [272, 212] on span "delivery" at bounding box center [255, 210] width 36 height 13
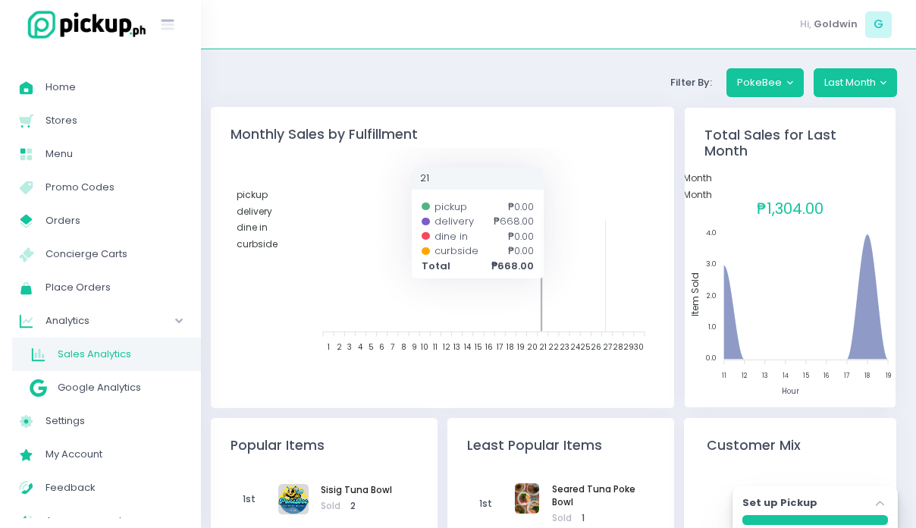
click at [541, 265] on icon at bounding box center [541, 273] width 1 height 118
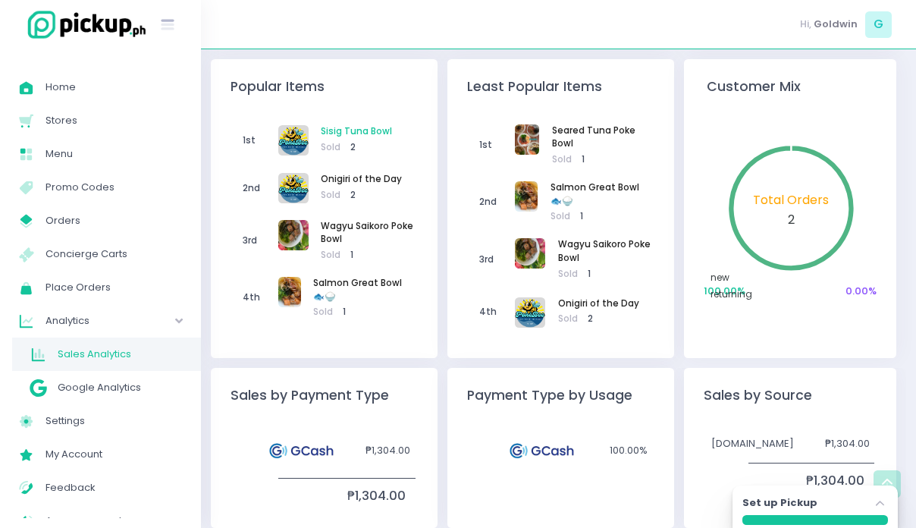
scroll to position [359, 0]
click at [337, 119] on div "1st Sisig Tuna Bowl Sold 2" at bounding box center [324, 138] width 183 height 38
click at [338, 125] on span "Sisig Tuna Bowl" at bounding box center [356, 132] width 71 height 14
click at [250, 174] on span "2nd" at bounding box center [255, 188] width 45 height 33
drag, startPoint x: 250, startPoint y: 174, endPoint x: 325, endPoint y: 157, distance: 76.9
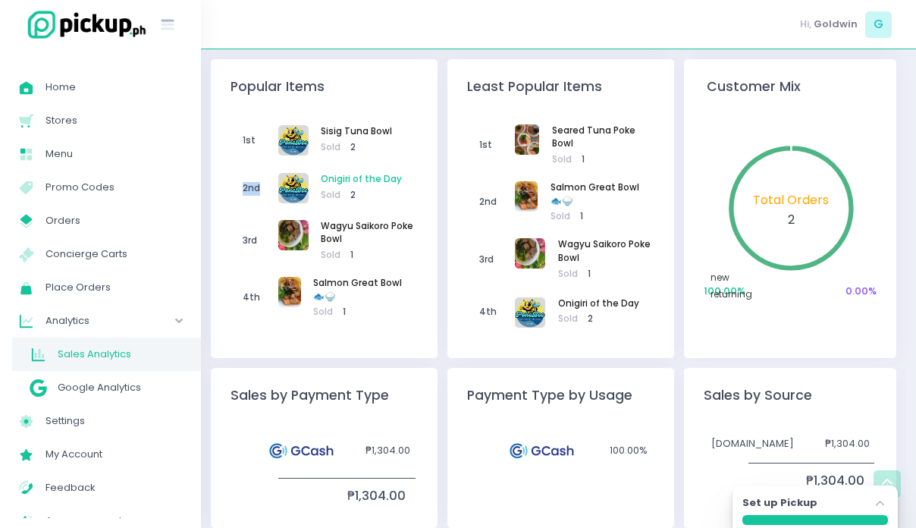
click at [251, 173] on span "2nd" at bounding box center [255, 188] width 45 height 33
click at [780, 199] on circle at bounding box center [791, 209] width 114 height 114
click at [796, 196] on circle at bounding box center [791, 209] width 114 height 114
click at [795, 199] on circle at bounding box center [791, 209] width 114 height 114
click at [788, 199] on circle at bounding box center [791, 209] width 114 height 114
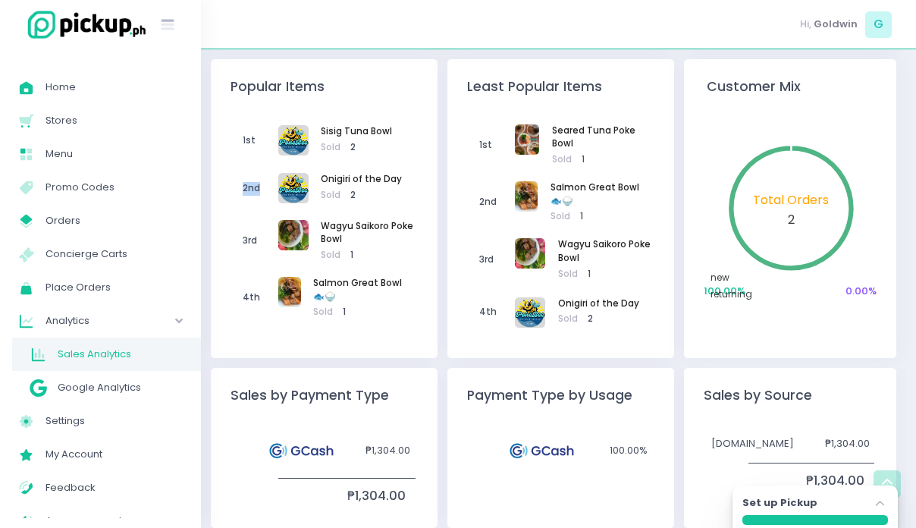
click at [788, 199] on circle at bounding box center [791, 209] width 114 height 114
click at [729, 282] on span "new" at bounding box center [719, 277] width 19 height 13
click at [710, 287] on span at bounding box center [710, 294] width 0 height 14
click at [755, 278] on div "new" at bounding box center [790, 277] width 160 height 15
click at [744, 278] on div "new returning" at bounding box center [791, 285] width 168 height 34
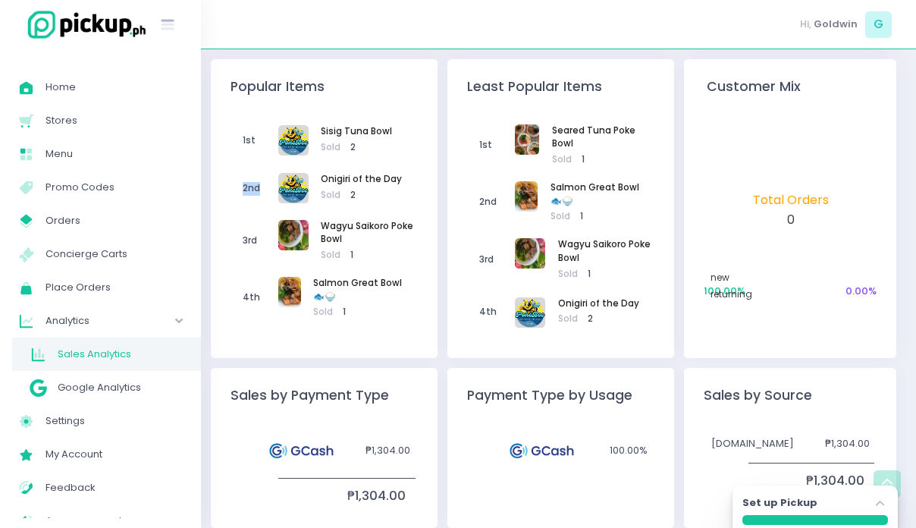
click at [797, 166] on circle at bounding box center [791, 209] width 114 height 114
click at [795, 287] on div "returning" at bounding box center [790, 294] width 160 height 15
drag, startPoint x: 782, startPoint y: 276, endPoint x: 755, endPoint y: 220, distance: 62.1
click at [782, 276] on div "new returning" at bounding box center [791, 285] width 168 height 34
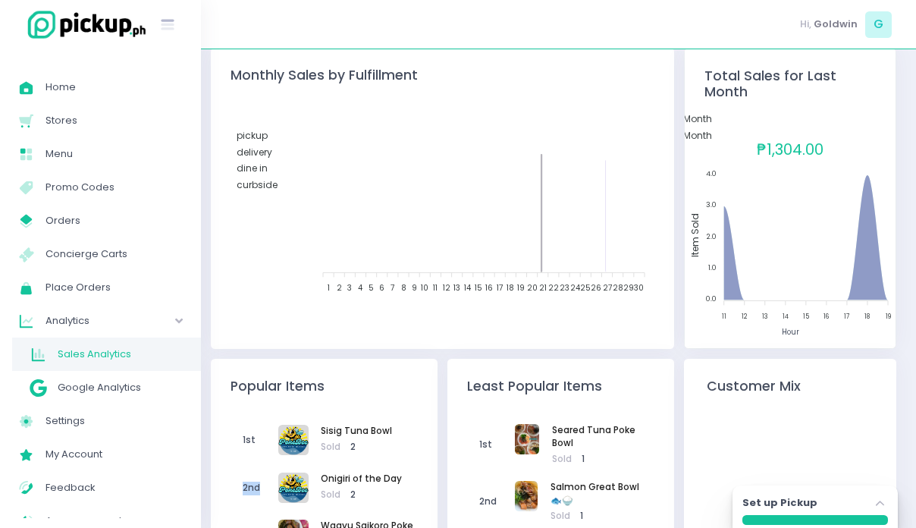
scroll to position [0, 0]
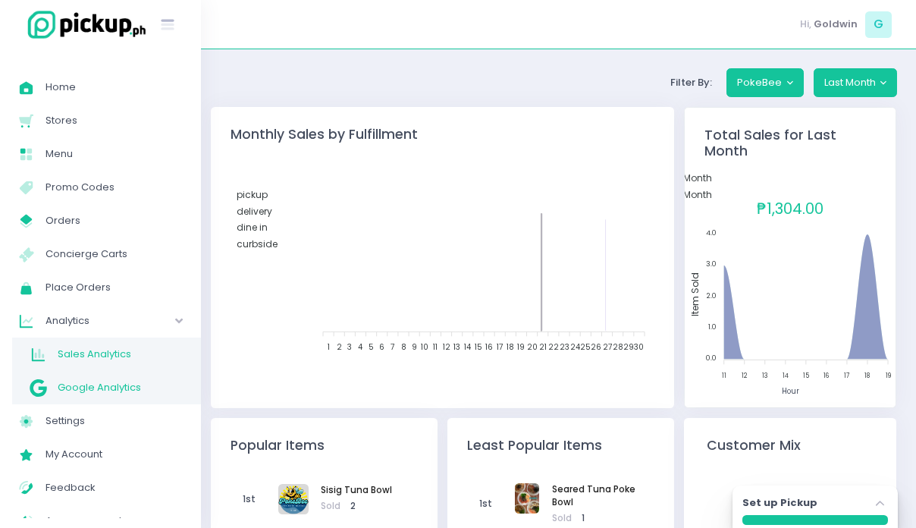
click at [95, 387] on span "Google Analytics" at bounding box center [120, 388] width 124 height 20
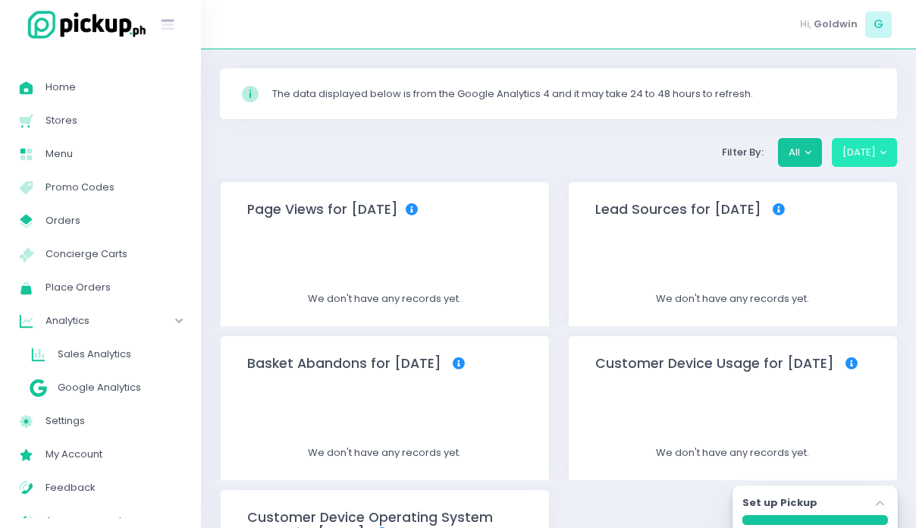
click at [864, 162] on button "[DATE]" at bounding box center [865, 152] width 66 height 29
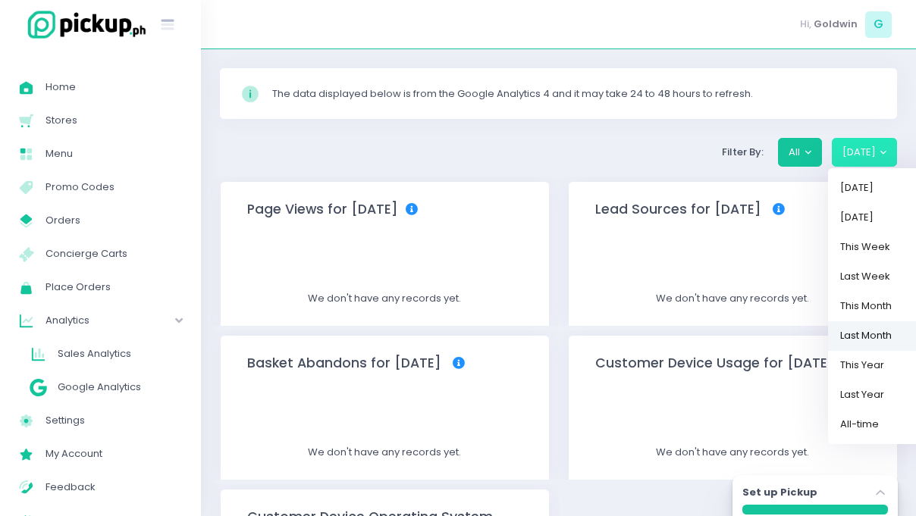
click at [878, 337] on link "Last Month" at bounding box center [877, 336] width 99 height 30
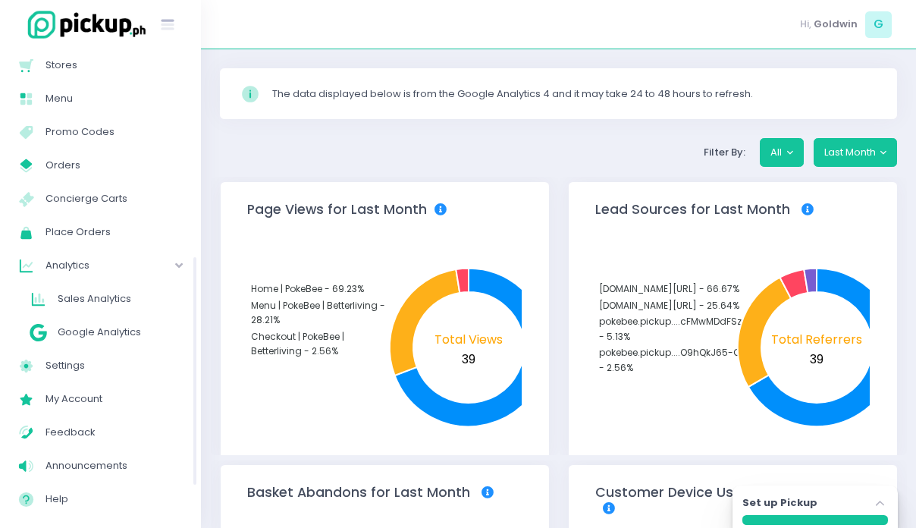
click at [67, 269] on span "Analytics" at bounding box center [88, 266] width 87 height 20
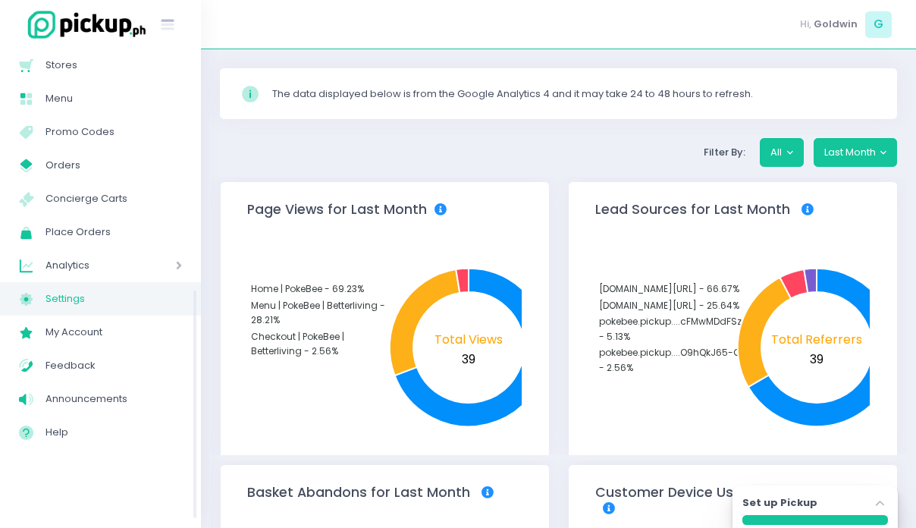
click at [78, 295] on span "Settings" at bounding box center [113, 299] width 136 height 20
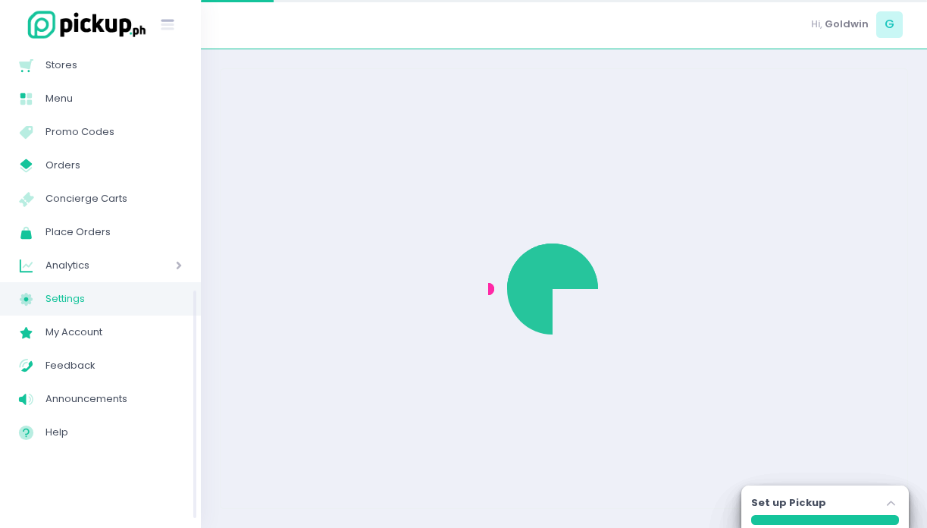
select select "active"
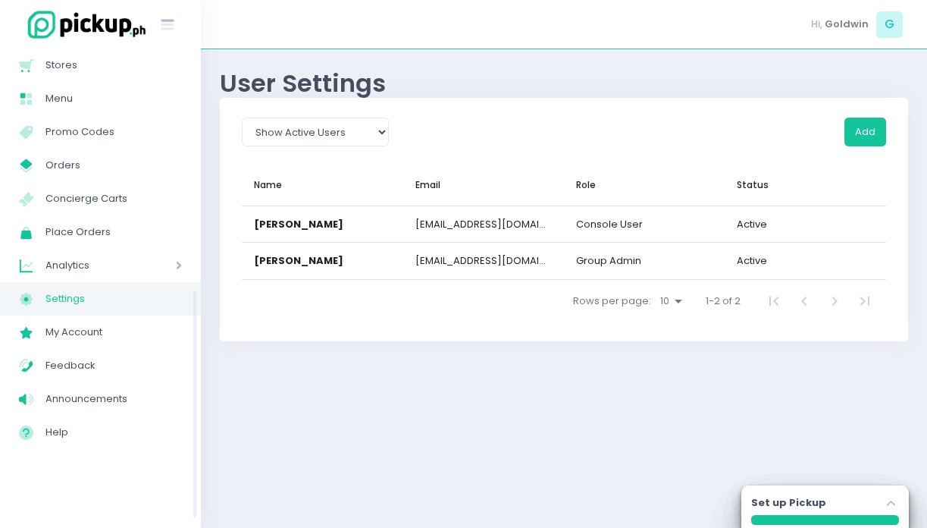
click at [71, 261] on span "Analytics" at bounding box center [88, 266] width 87 height 20
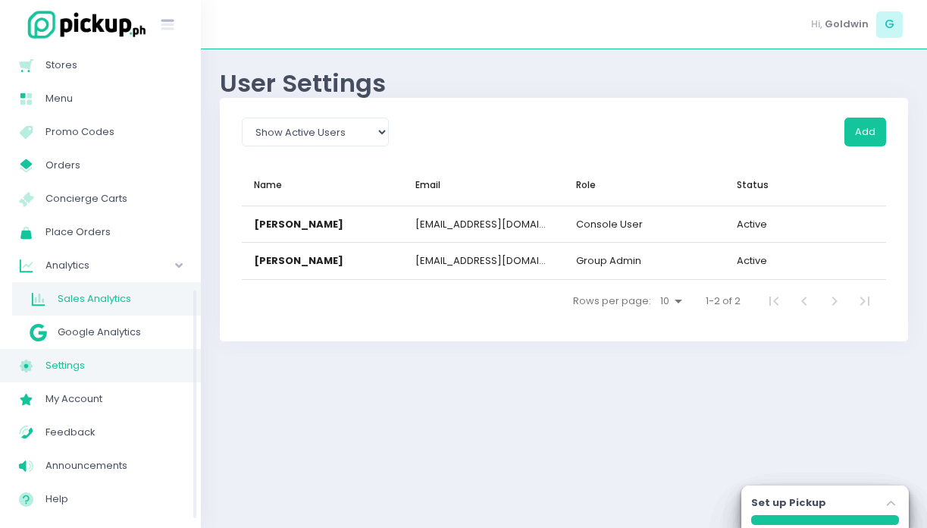
click at [99, 301] on span "Sales Analytics" at bounding box center [120, 299] width 124 height 20
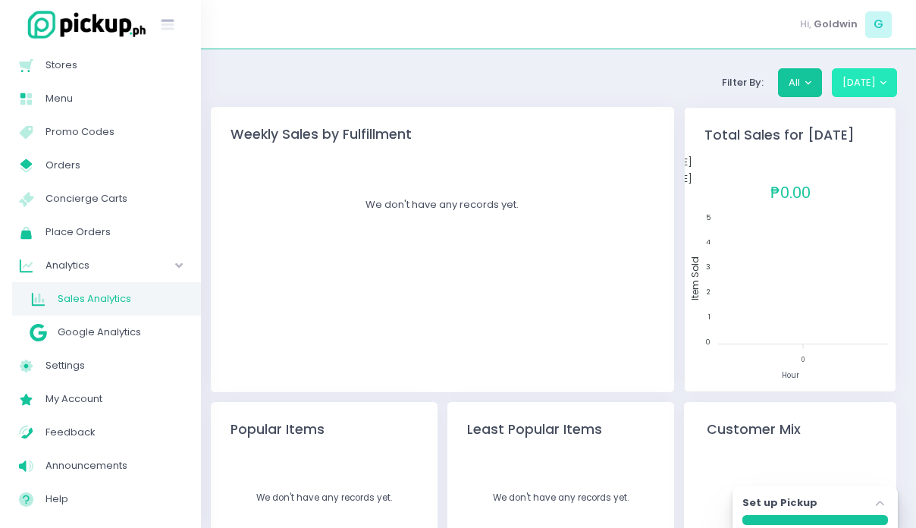
drag, startPoint x: 844, startPoint y: 96, endPoint x: 858, endPoint y: 89, distance: 15.9
click at [850, 93] on button "[DATE]" at bounding box center [865, 82] width 66 height 29
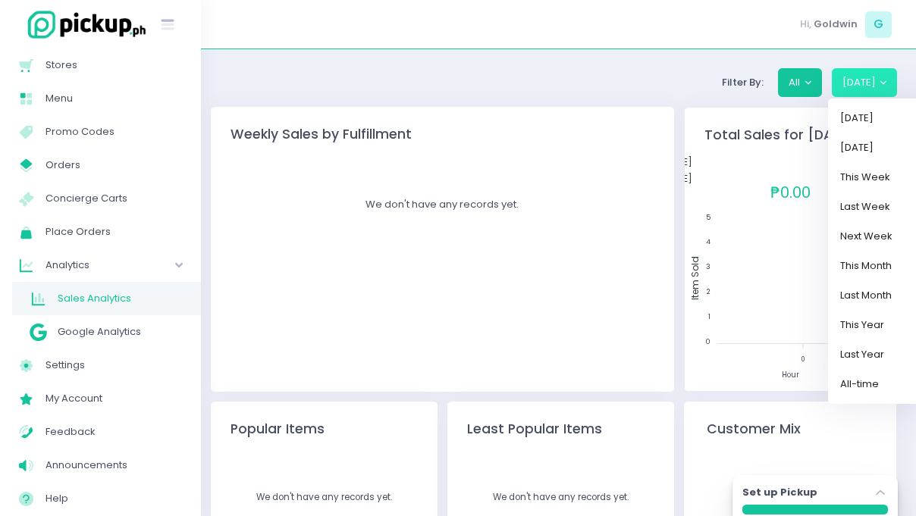
click at [861, 86] on button "[DATE]" at bounding box center [865, 82] width 66 height 29
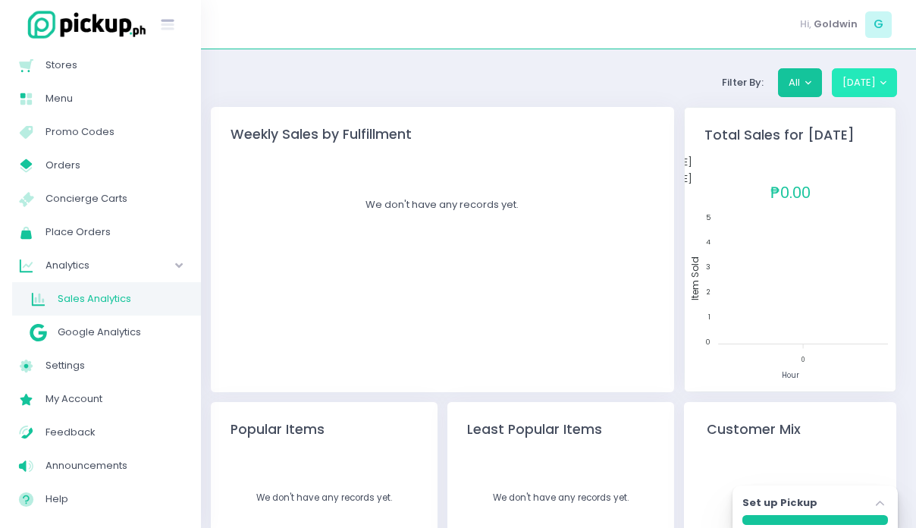
click at [861, 86] on button "[DATE]" at bounding box center [865, 82] width 66 height 29
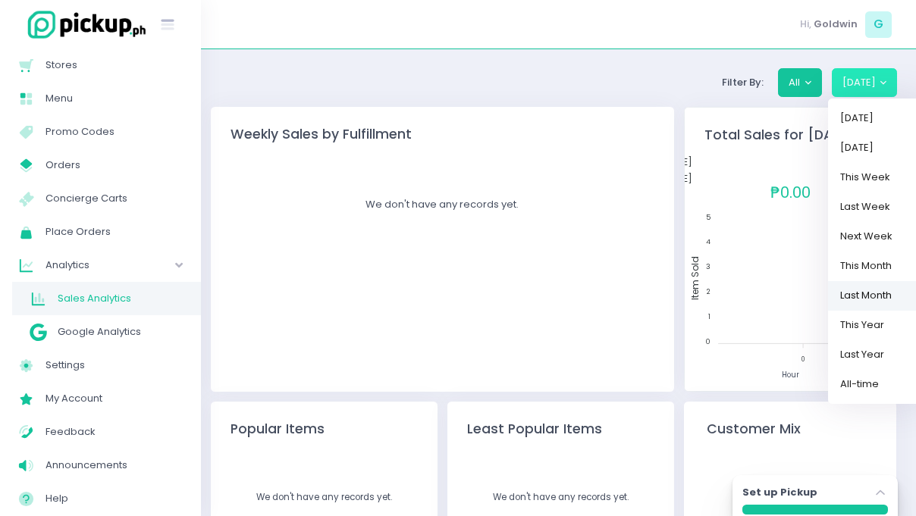
click at [876, 296] on link "Last Month" at bounding box center [877, 296] width 99 height 30
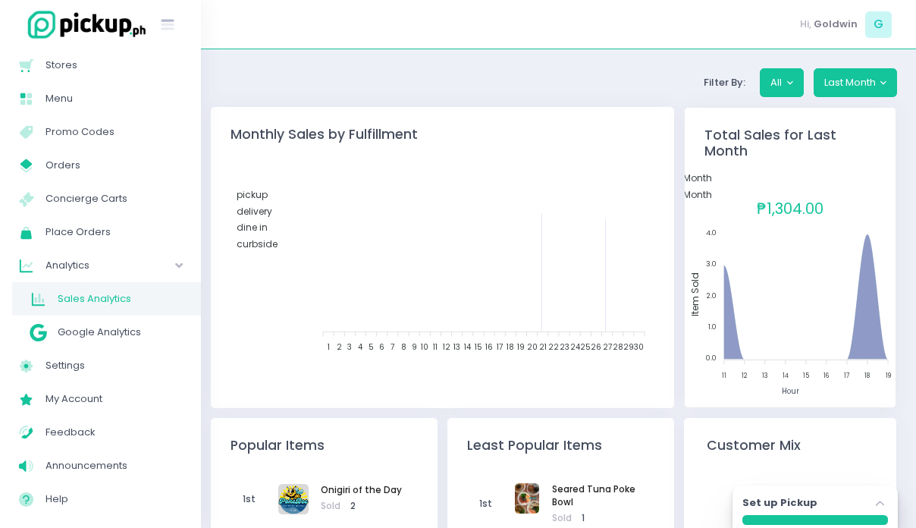
click at [723, 372] on tspan "11" at bounding box center [724, 376] width 5 height 8
drag, startPoint x: 870, startPoint y: 357, endPoint x: 866, endPoint y: 310, distance: 47.2
click at [871, 353] on icon "Last Month This Month 11 11 12 12 13 13 14 14 15 15 16 16 17 17 18 18 19 19 ₱1,…" at bounding box center [790, 275] width 211 height 220
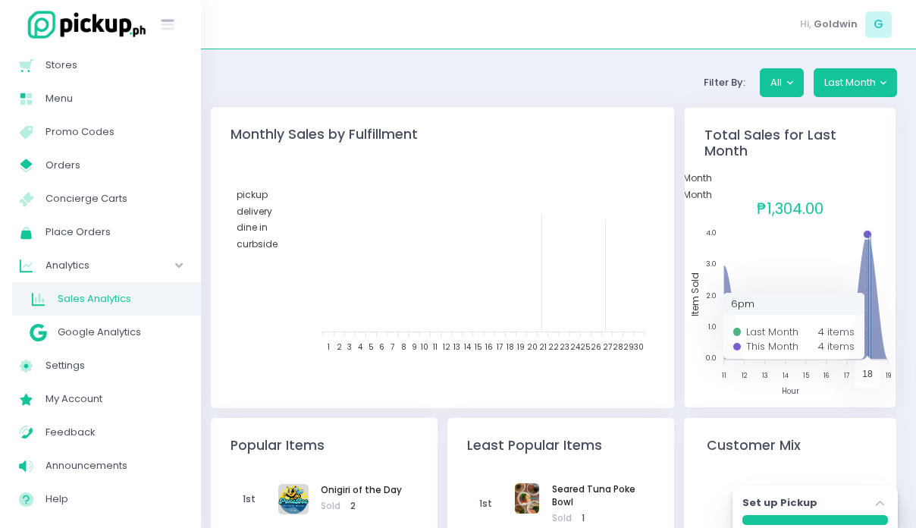
click at [869, 229] on foreignobject "Last Month This Month" at bounding box center [790, 275] width 211 height 220
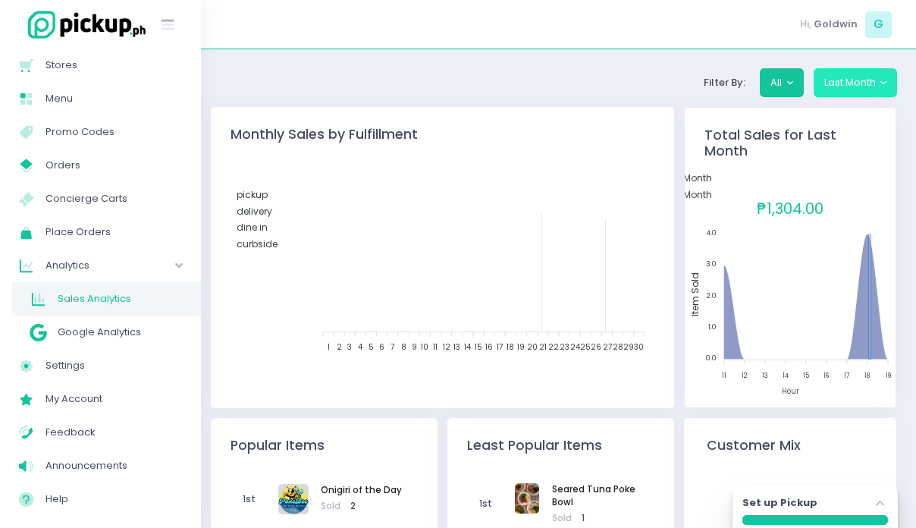
click at [854, 81] on button "Last Month" at bounding box center [856, 82] width 84 height 29
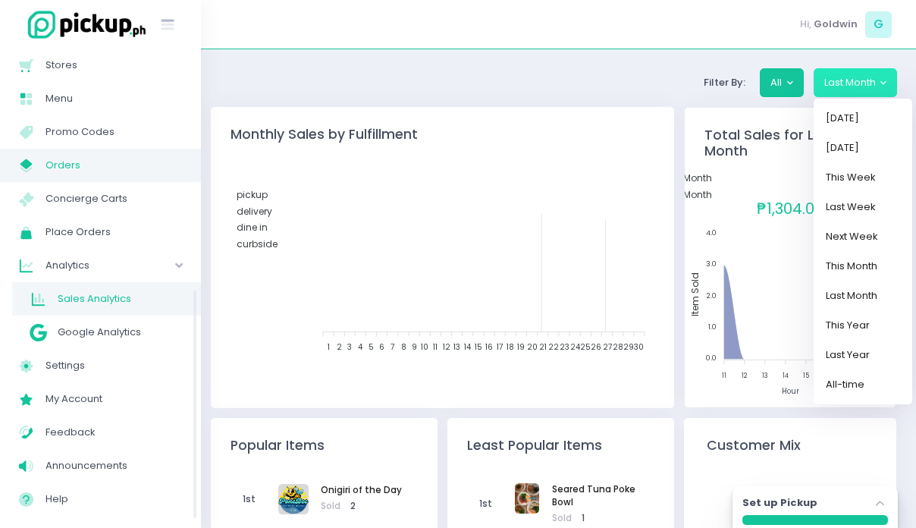
click at [61, 171] on span "Orders" at bounding box center [113, 165] width 136 height 20
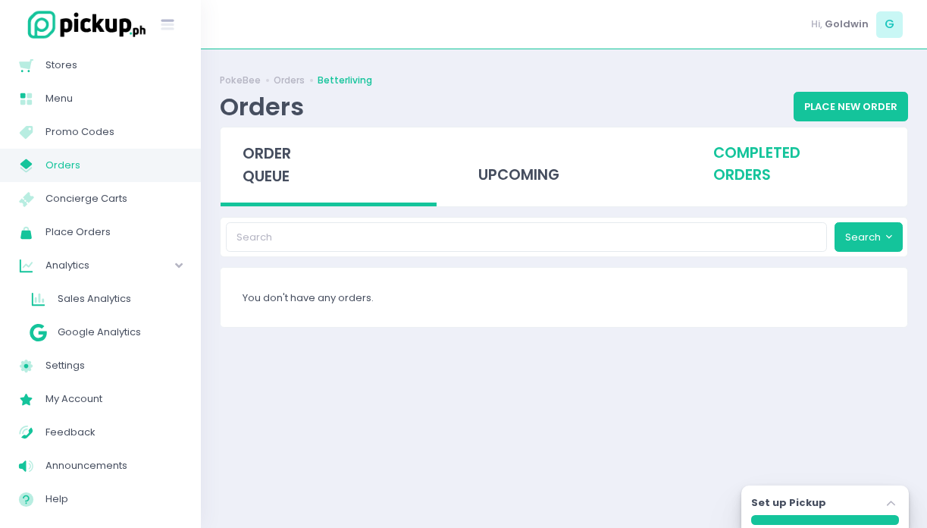
click at [727, 162] on div "completed orders" at bounding box center [800, 164] width 216 height 74
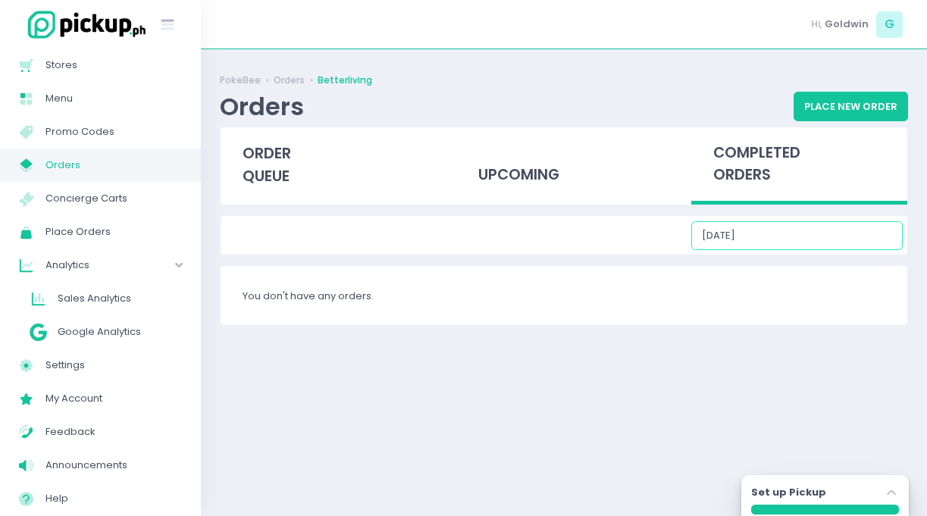
click at [817, 237] on input "[DATE]" at bounding box center [798, 235] width 212 height 29
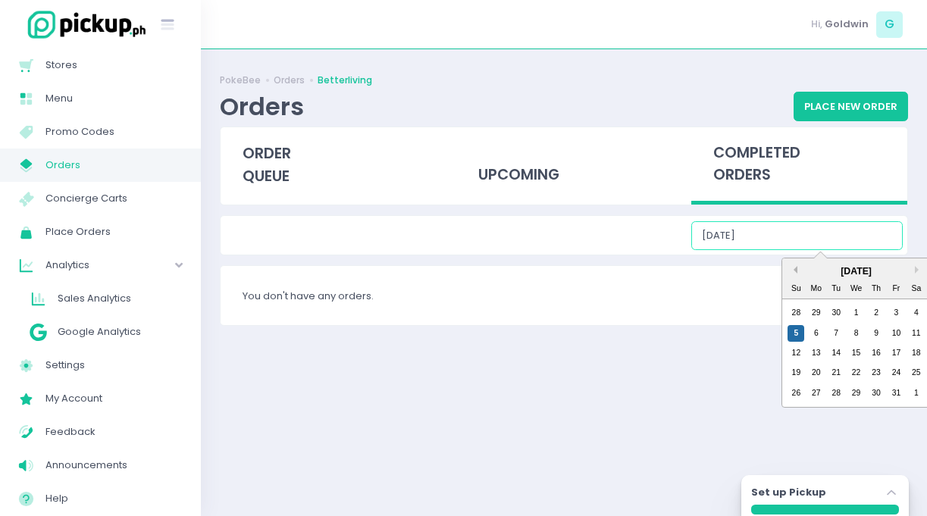
click at [795, 271] on button "Previous Month" at bounding box center [794, 270] width 8 height 8
click at [878, 335] on div "11" at bounding box center [876, 333] width 17 height 17
click at [811, 237] on input "[DATE]" at bounding box center [798, 235] width 212 height 29
click at [903, 334] on div "12" at bounding box center [896, 333] width 17 height 17
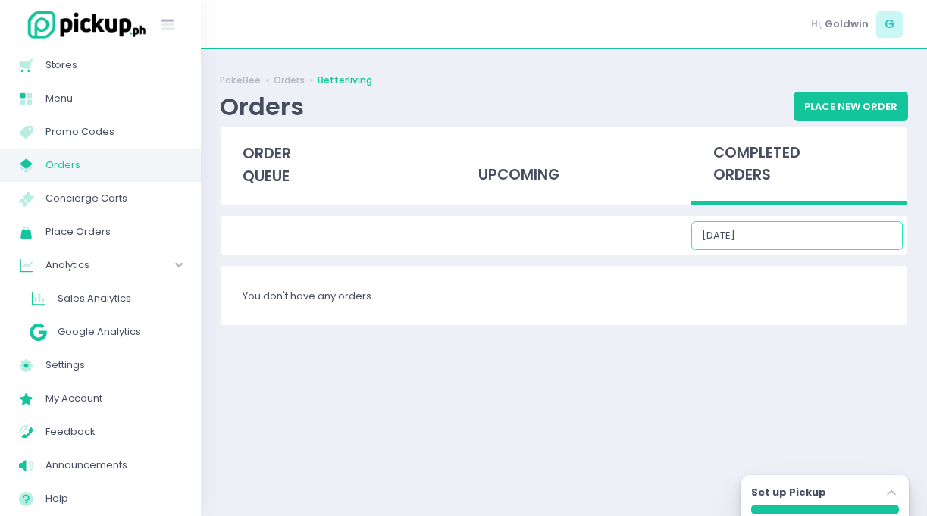
click at [817, 237] on input "[DATE]" at bounding box center [798, 235] width 212 height 29
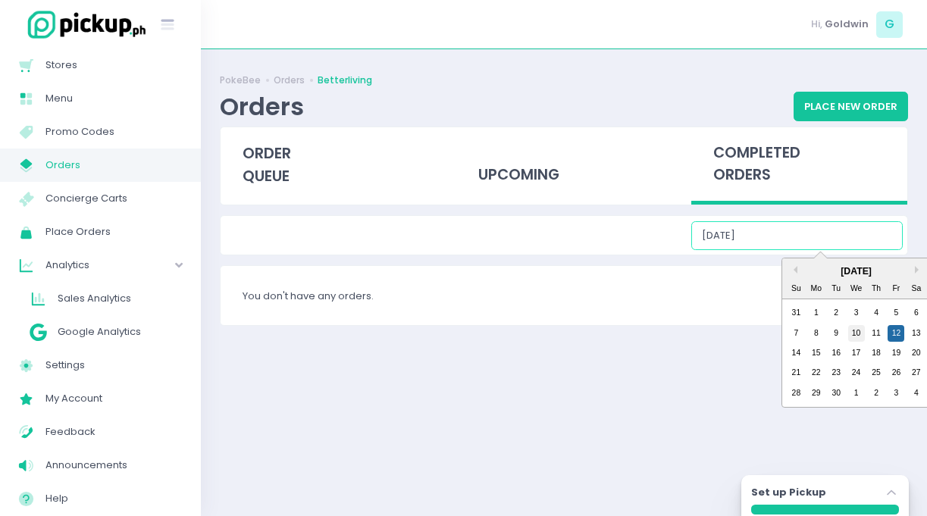
click at [864, 333] on div "10" at bounding box center [856, 333] width 17 height 17
click at [825, 240] on input "[DATE]" at bounding box center [798, 235] width 212 height 29
click at [880, 355] on div "18" at bounding box center [876, 353] width 17 height 17
type input "[DATE]"
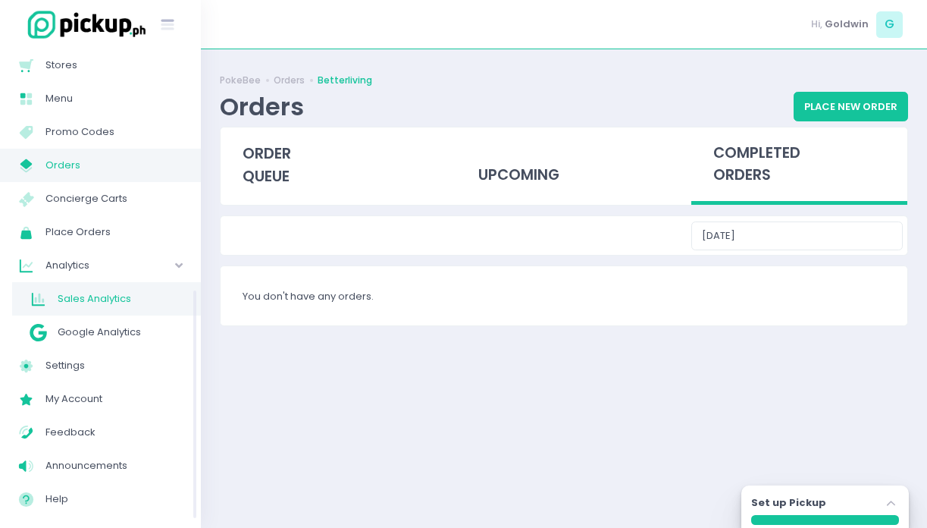
click at [72, 300] on span "Sales Analytics" at bounding box center [120, 299] width 124 height 20
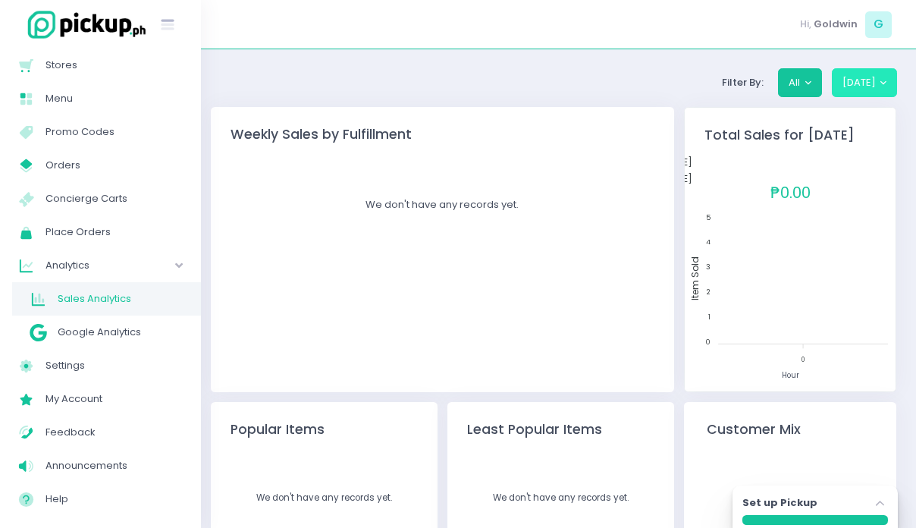
click at [857, 80] on button "[DATE]" at bounding box center [865, 82] width 66 height 29
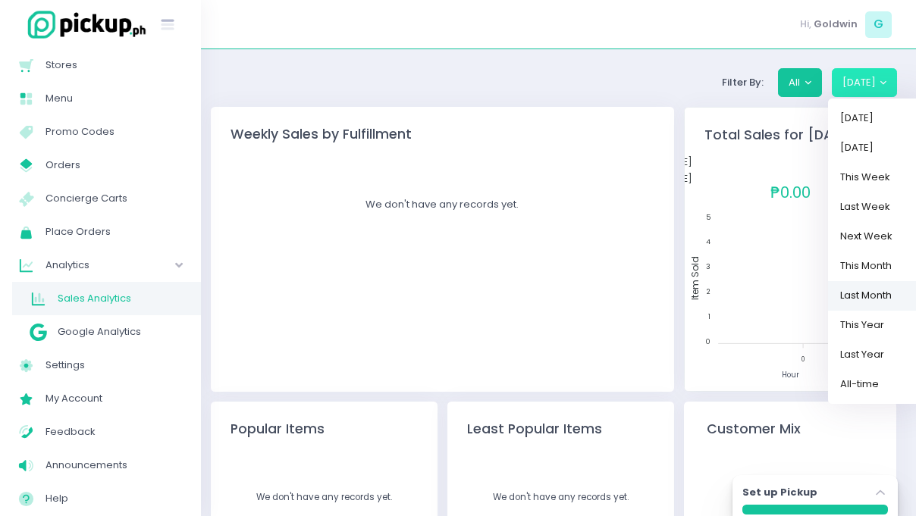
click at [863, 295] on link "Last Month" at bounding box center [877, 296] width 99 height 30
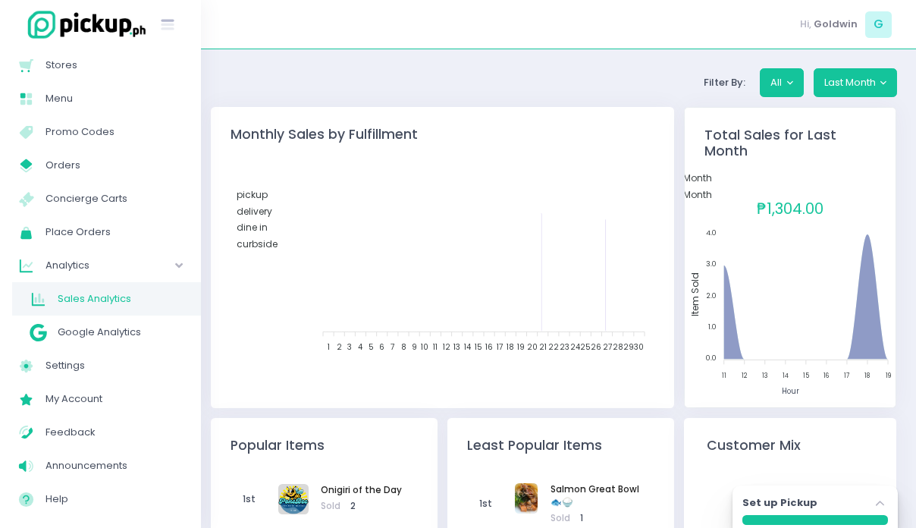
click at [542, 347] on tspan "21" at bounding box center [542, 346] width 8 height 11
click at [71, 158] on span "Orders" at bounding box center [113, 165] width 136 height 20
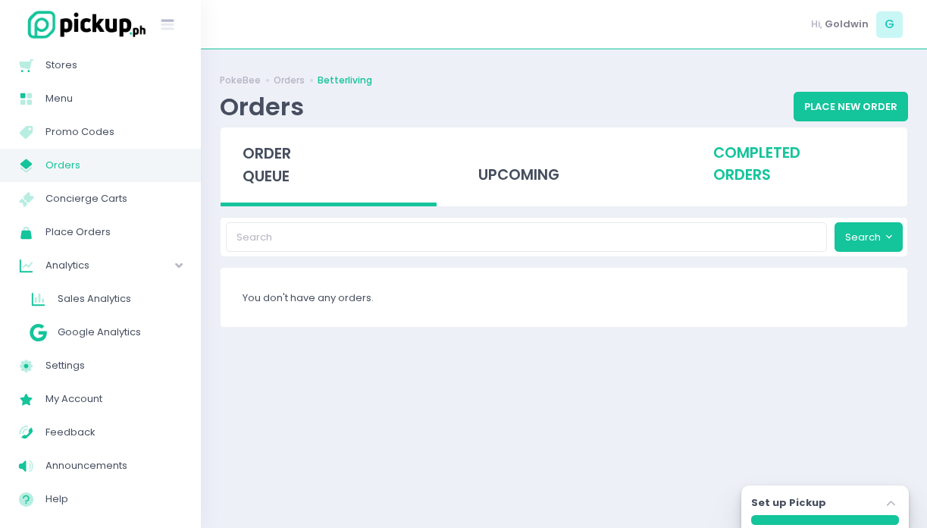
drag, startPoint x: 760, startPoint y: 167, endPoint x: 773, endPoint y: 175, distance: 16.0
click at [761, 165] on div "completed orders" at bounding box center [800, 164] width 216 height 74
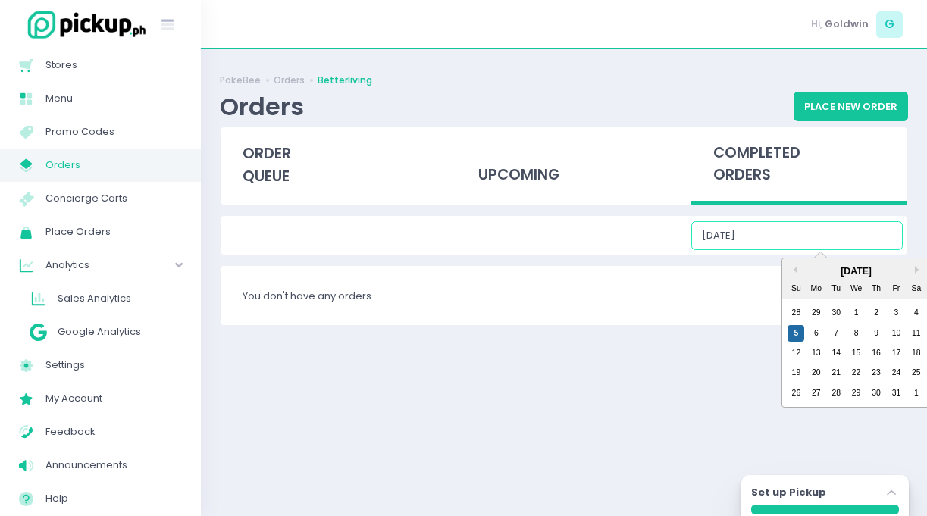
click at [855, 237] on input "[DATE]" at bounding box center [798, 235] width 212 height 29
click at [796, 272] on button "Previous Month" at bounding box center [794, 270] width 8 height 8
click at [789, 375] on div "21" at bounding box center [796, 373] width 17 height 17
type input "[DATE]"
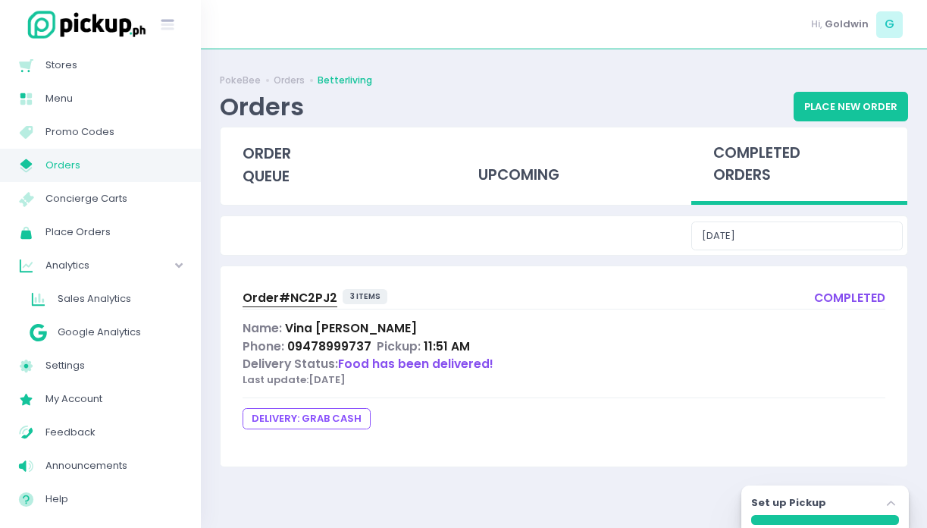
click at [303, 290] on span "Order# NC2PJ2" at bounding box center [290, 298] width 95 height 16
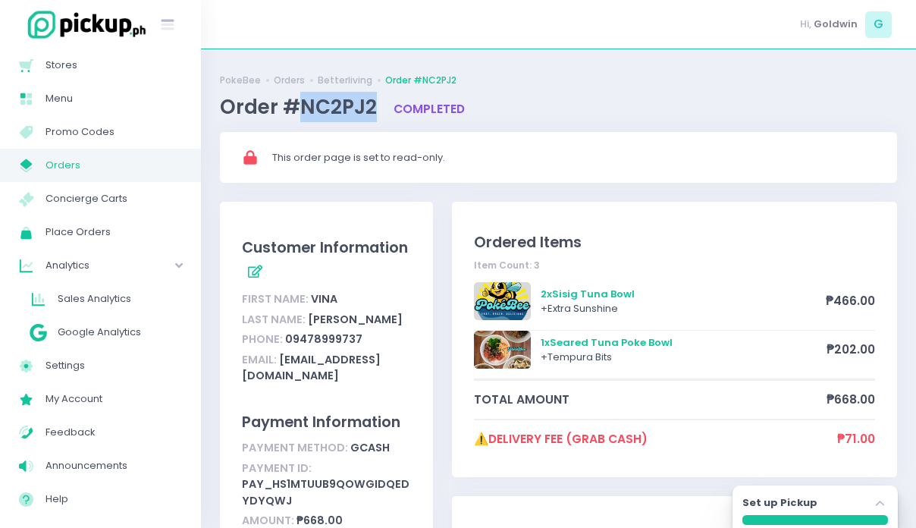
drag, startPoint x: 375, startPoint y: 111, endPoint x: 299, endPoint y: 110, distance: 76.6
click at [299, 110] on span "Order #NC2PJ2" at bounding box center [301, 106] width 162 height 27
copy span "NC2PJ2"
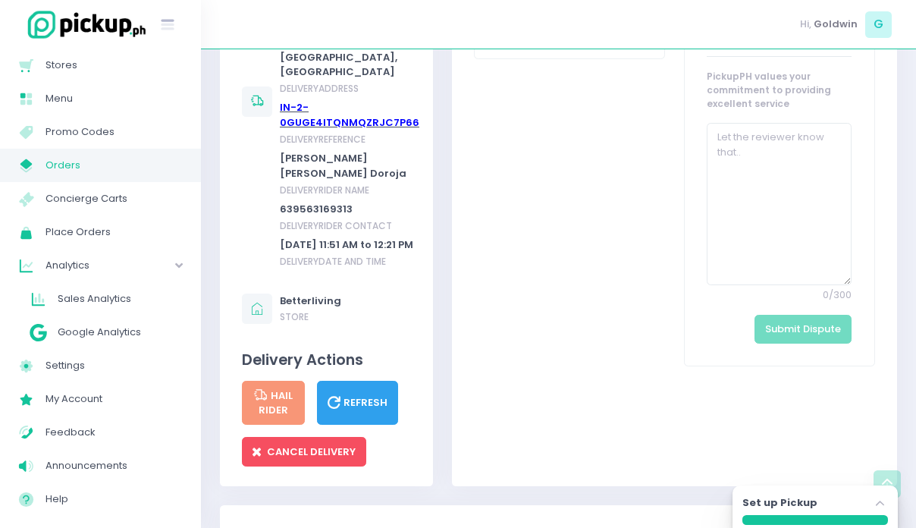
scroll to position [743, 0]
drag, startPoint x: 375, startPoint y: 187, endPoint x: 279, endPoint y: 183, distance: 96.4
click at [280, 238] on div "[DATE] 11:51 AM to 12:21 PM" at bounding box center [350, 245] width 140 height 15
copy div "[DATE]"
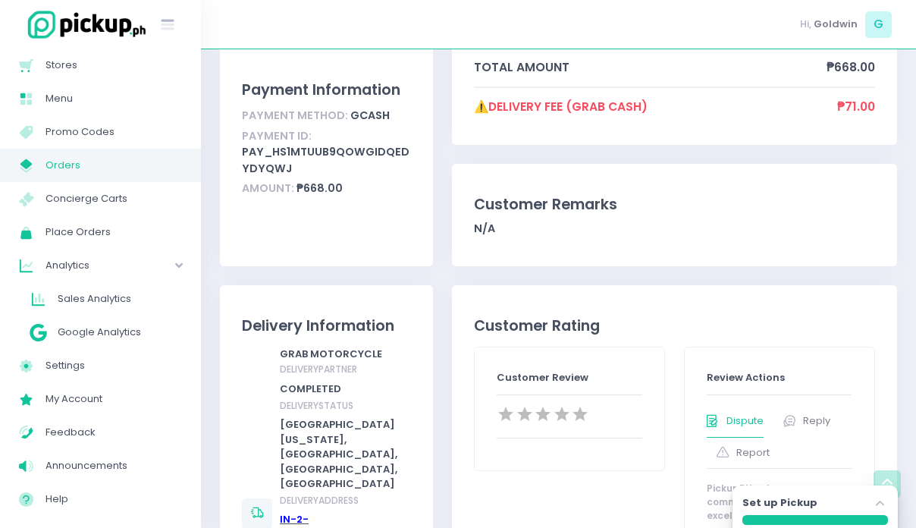
scroll to position [170, 0]
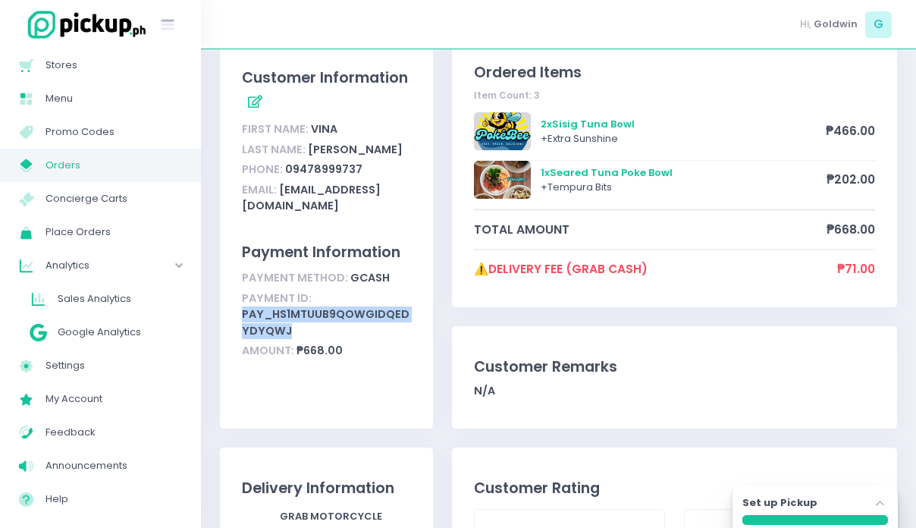
drag, startPoint x: 249, startPoint y: 334, endPoint x: 288, endPoint y: 349, distance: 42.2
click at [288, 349] on div "Customer Information First Name: [PERSON_NAME] Last Name: [PERSON_NAME] Phone: …" at bounding box center [326, 230] width 213 height 397
copy div "pay_HS1MTuUB9qoWgidQeDydyqWj"
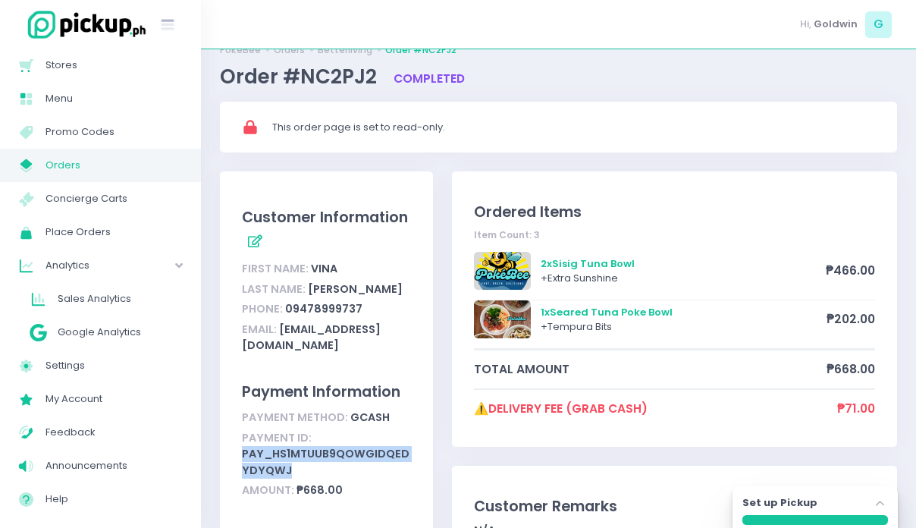
scroll to position [33, 0]
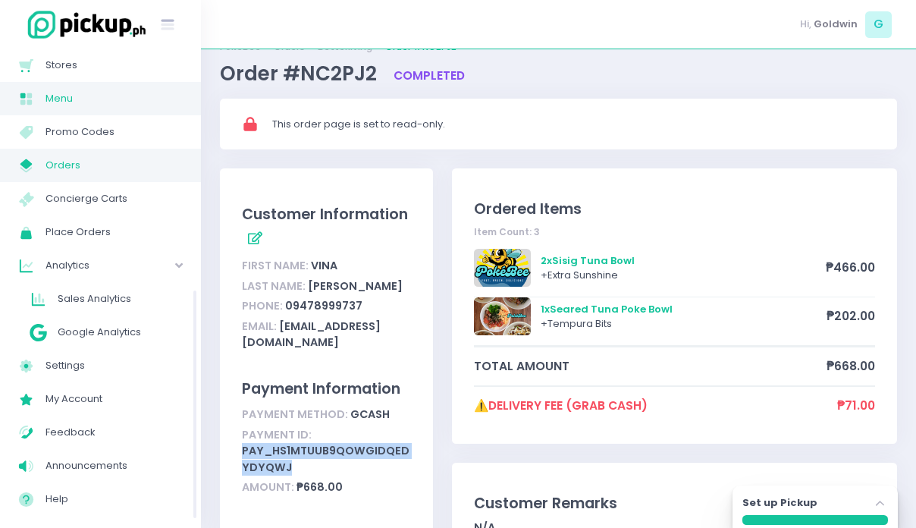
click at [59, 96] on span "Menu" at bounding box center [113, 99] width 136 height 20
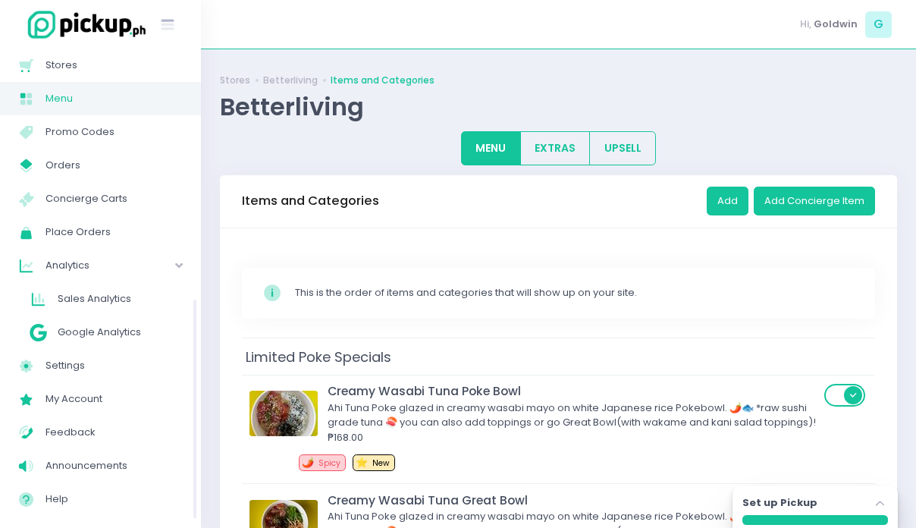
scroll to position [64, 0]
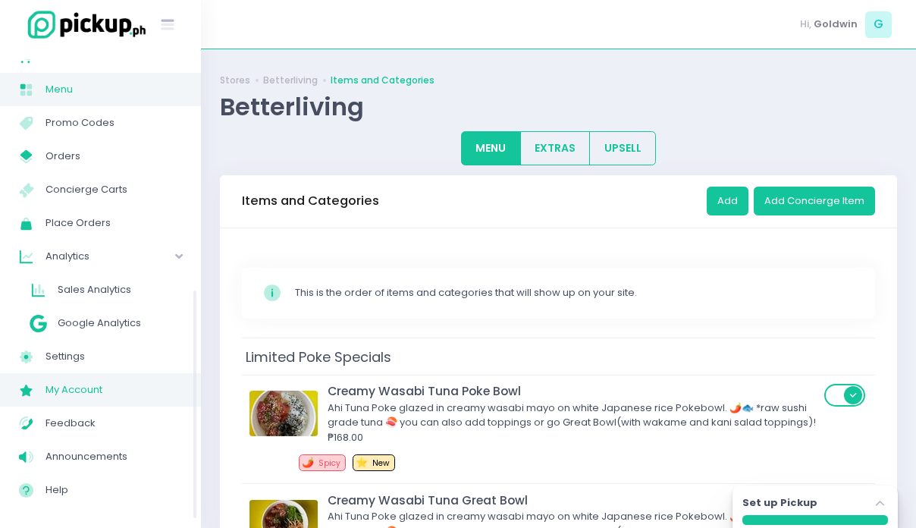
click at [83, 394] on span "My Account" at bounding box center [113, 390] width 136 height 20
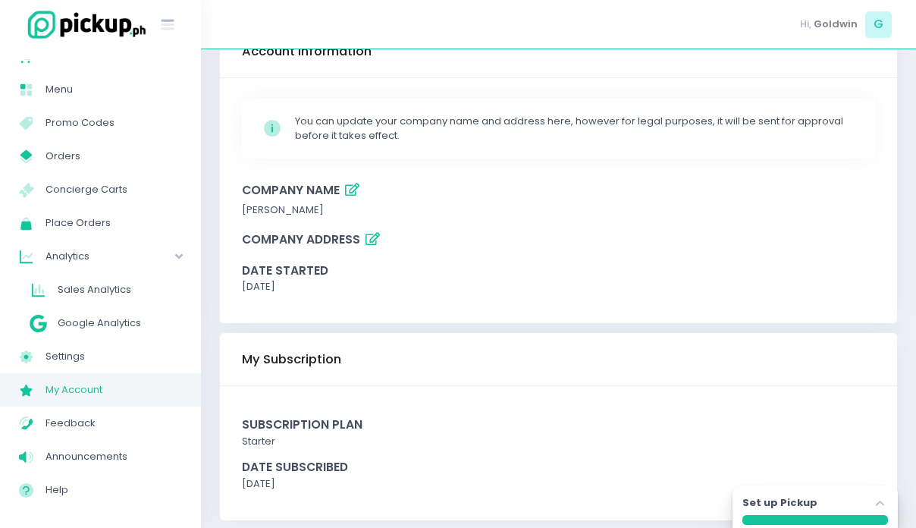
scroll to position [104, 0]
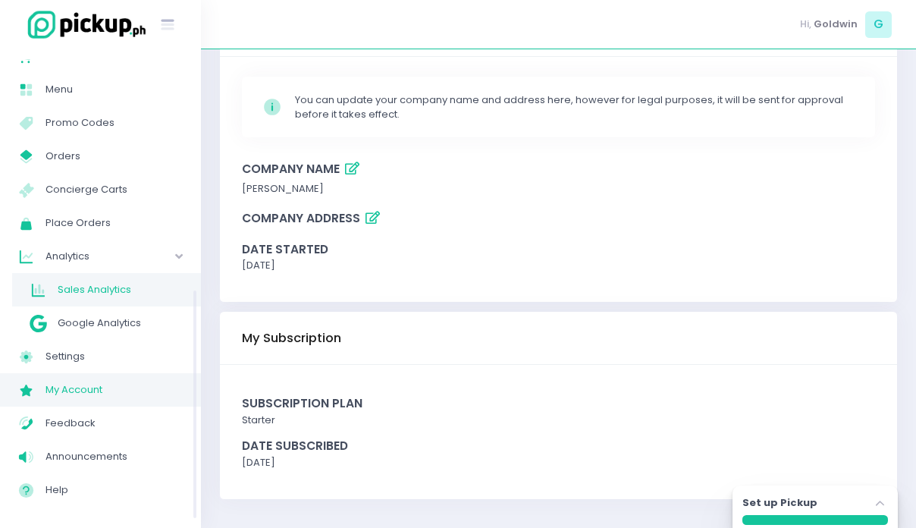
click at [65, 280] on span "Sales Analytics" at bounding box center [120, 290] width 124 height 20
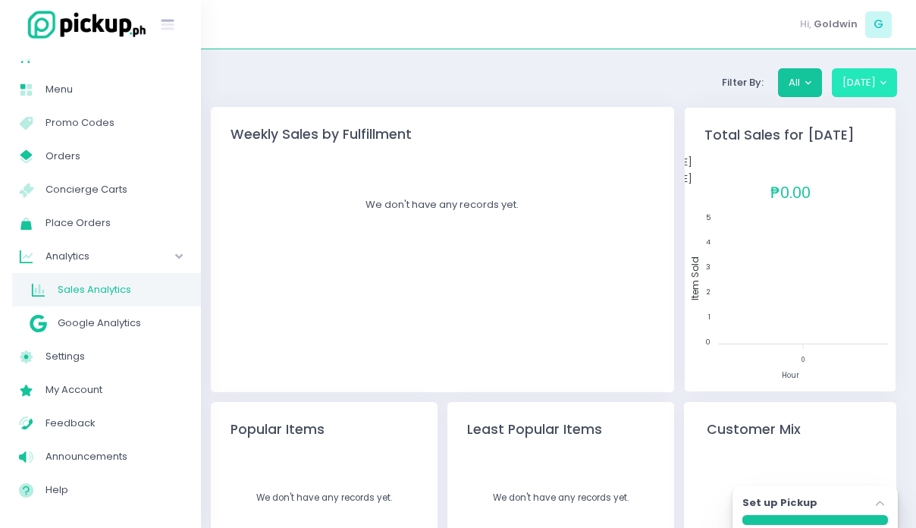
click at [863, 81] on button "[DATE]" at bounding box center [865, 82] width 66 height 29
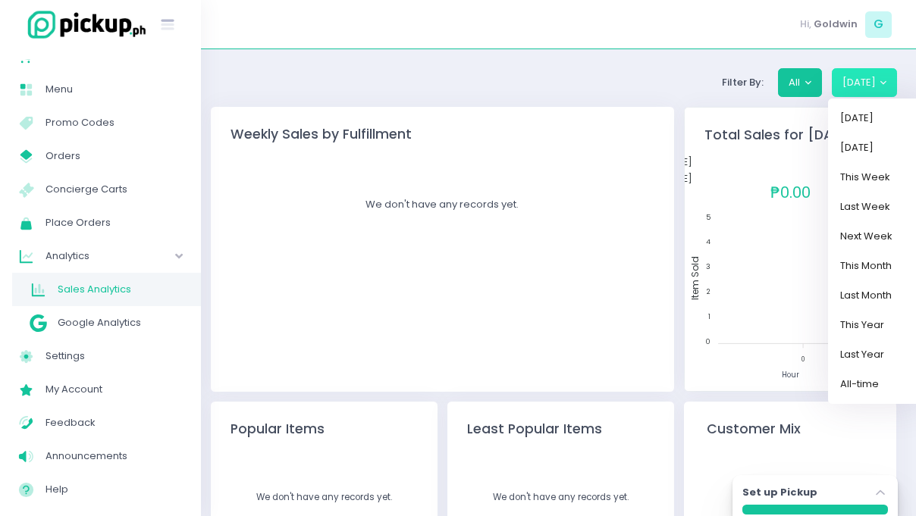
drag, startPoint x: 518, startPoint y: 224, endPoint x: 509, endPoint y: 221, distance: 9.6
click at [511, 221] on div "We don't have any records yet." at bounding box center [443, 270] width 464 height 244
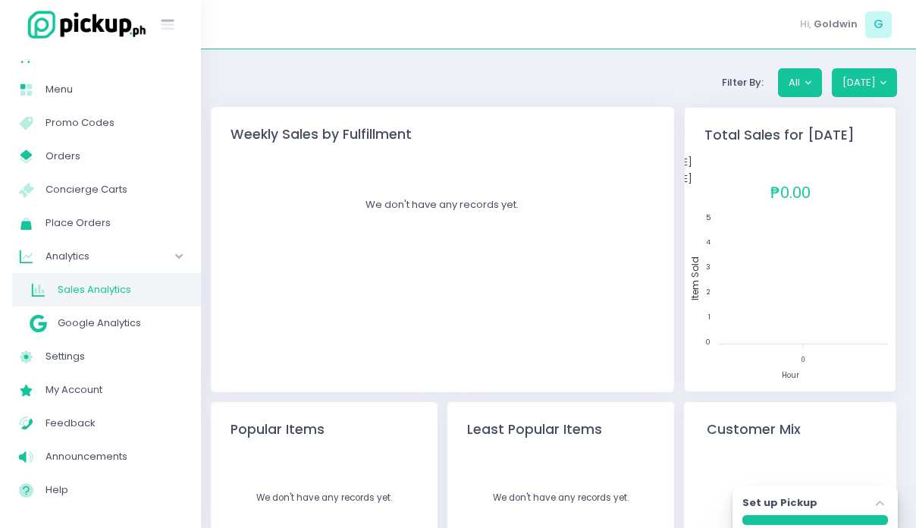
drag, startPoint x: 482, startPoint y: 209, endPoint x: 522, endPoint y: 194, distance: 42.2
click at [483, 209] on p "We don't have any records yet." at bounding box center [442, 204] width 419 height 15
click at [809, 81] on button "All" at bounding box center [800, 82] width 44 height 29
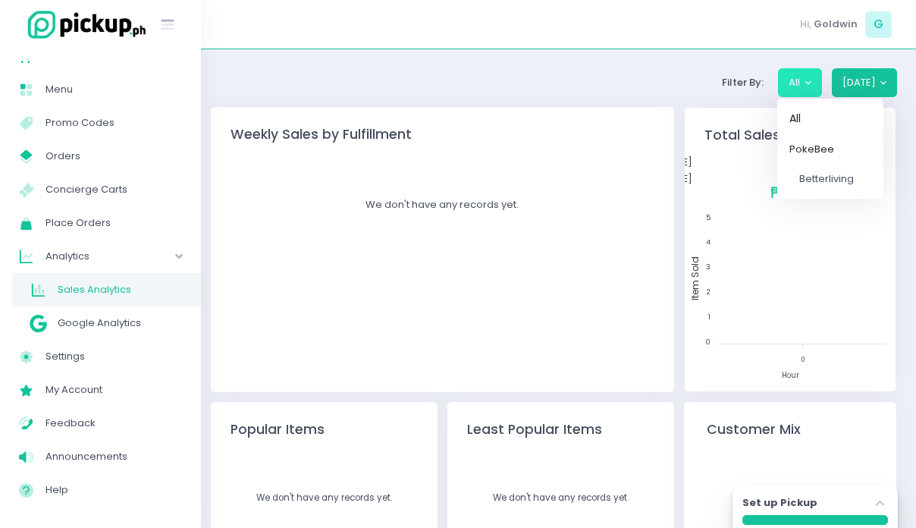
drag, startPoint x: 494, startPoint y: 205, endPoint x: 499, endPoint y: 214, distance: 10.2
click at [497, 205] on p "We don't have any records yet." at bounding box center [442, 204] width 419 height 15
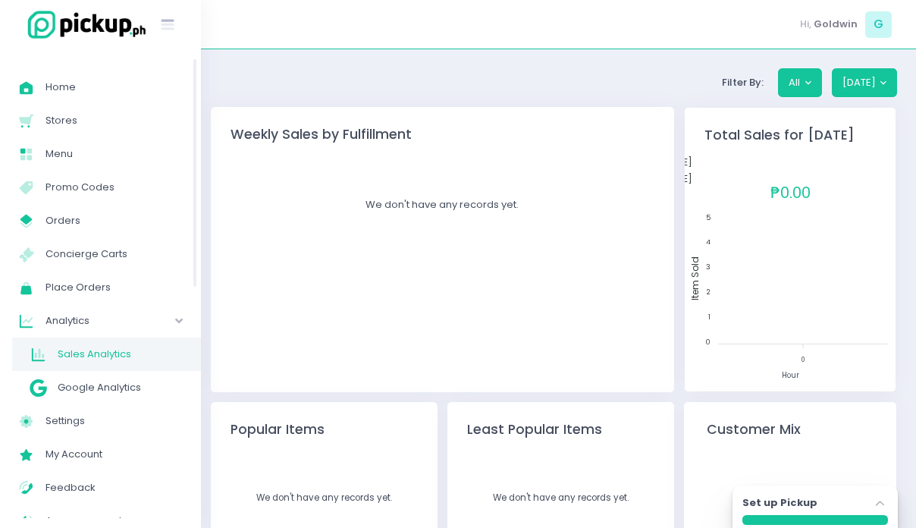
click at [67, 325] on span "Analytics" at bounding box center [88, 321] width 87 height 20
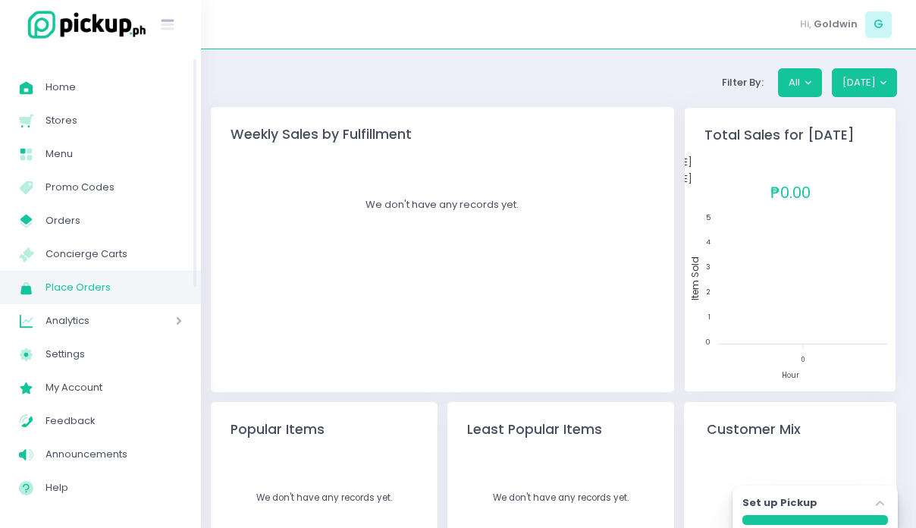
click at [77, 287] on span "Place Orders" at bounding box center [113, 288] width 136 height 20
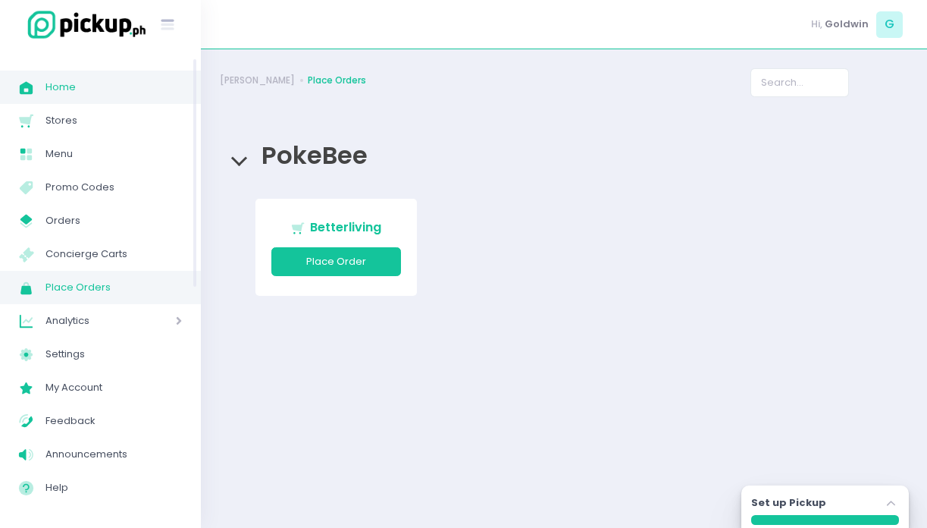
click at [62, 96] on span "Home" at bounding box center [113, 87] width 136 height 20
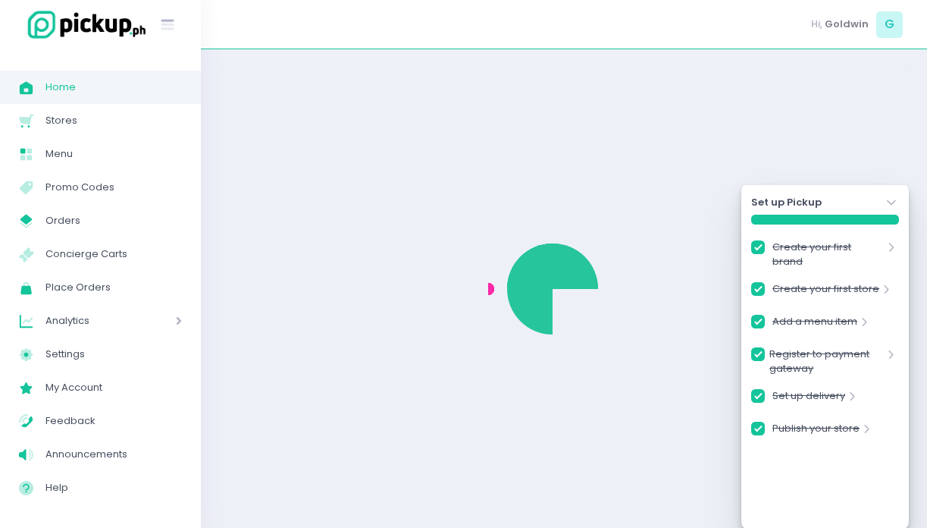
checkbox input "true"
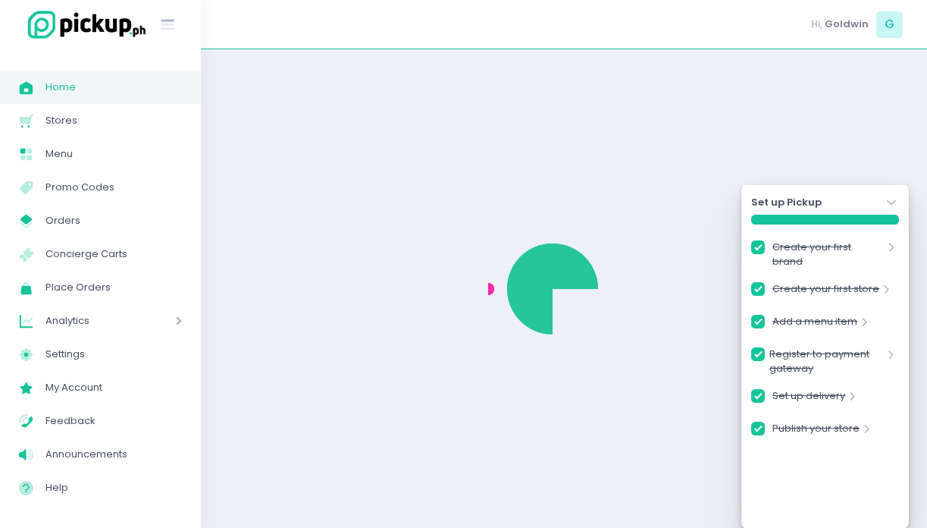
checkbox input "true"
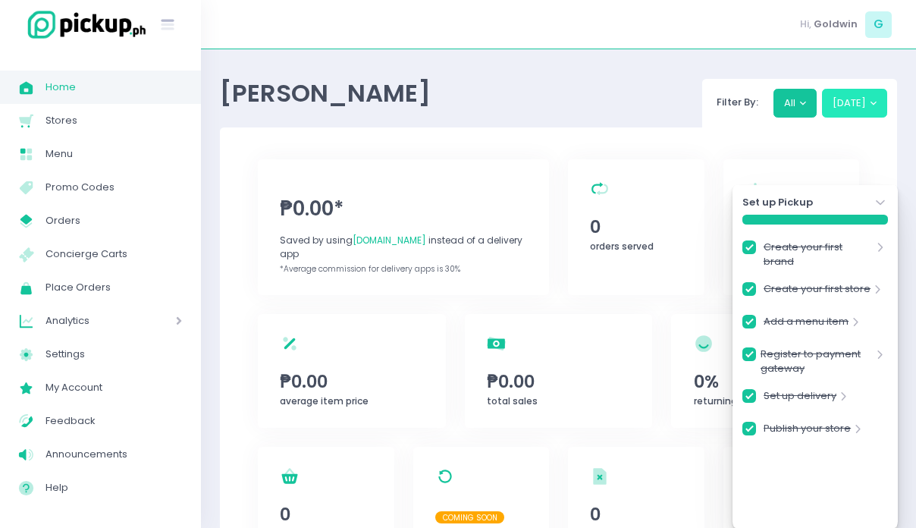
click at [856, 111] on button "[DATE]" at bounding box center [855, 103] width 66 height 29
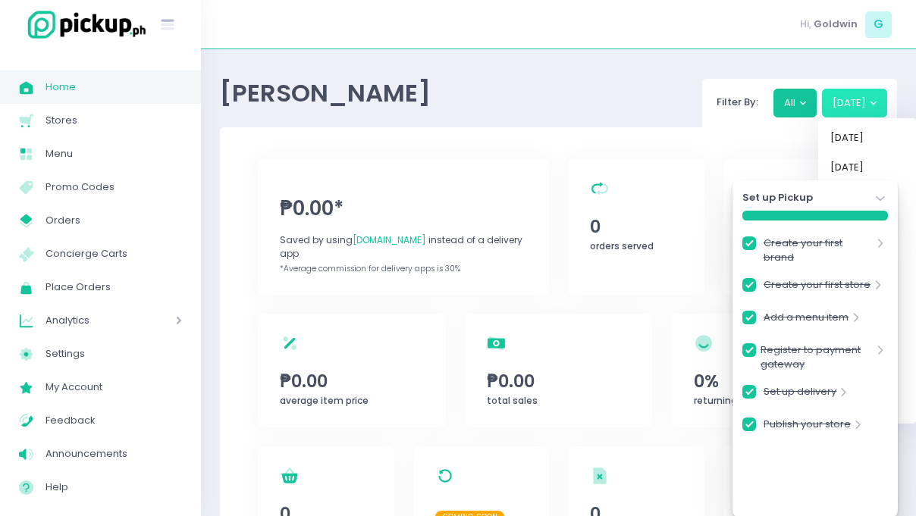
click at [880, 196] on icon "Stockholm-icons / Navigation / Angle-down Created with Sketch." at bounding box center [880, 198] width 15 height 15
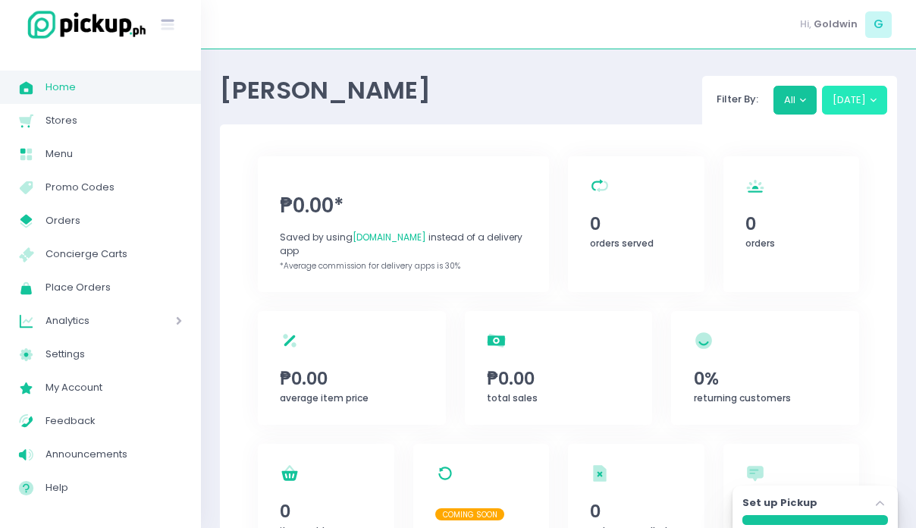
click at [849, 105] on button "[DATE]" at bounding box center [855, 100] width 66 height 29
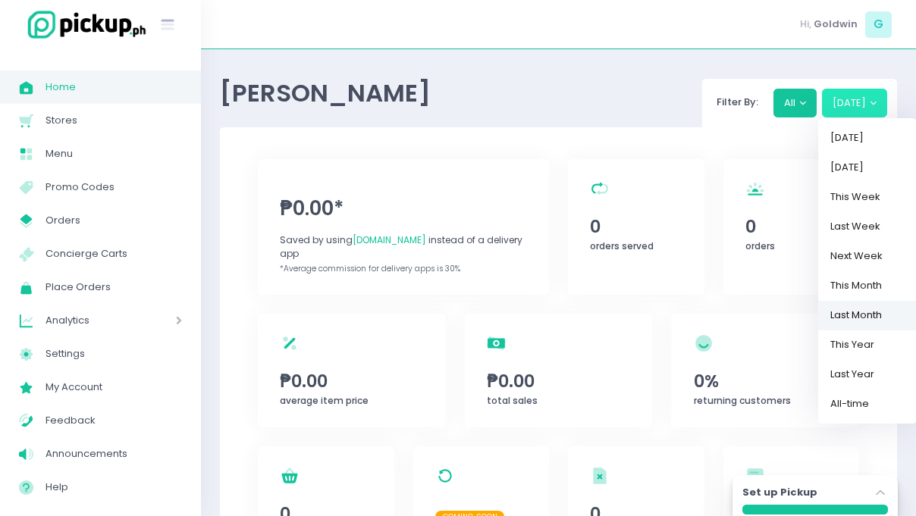
click at [858, 315] on link "Last Month" at bounding box center [867, 316] width 99 height 30
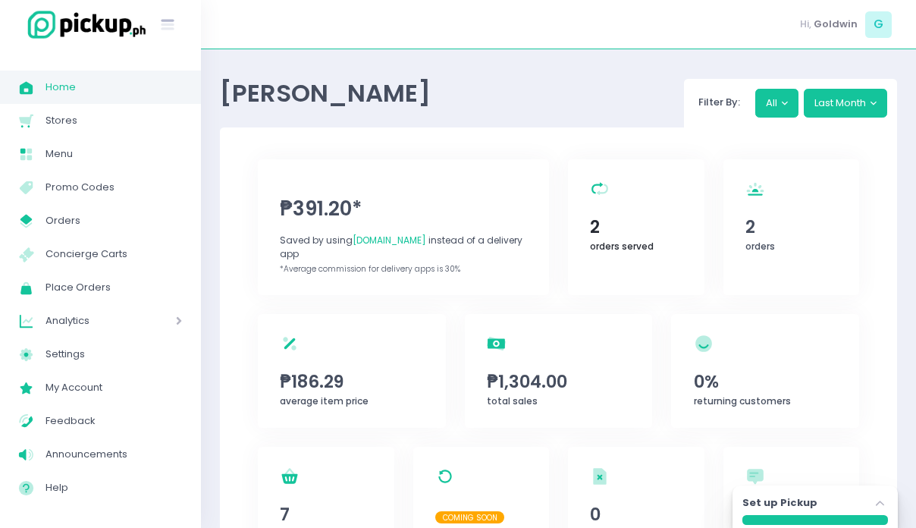
click at [594, 229] on span "2" at bounding box center [636, 227] width 92 height 26
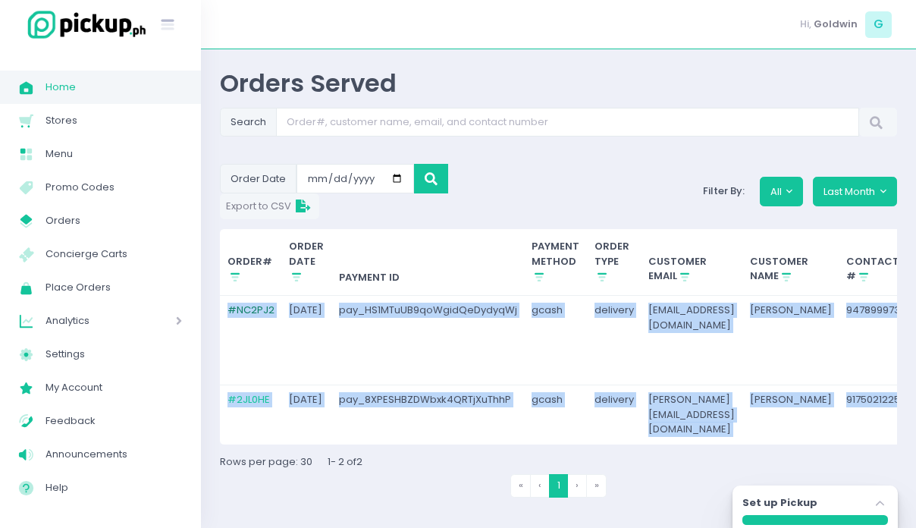
drag, startPoint x: 868, startPoint y: 431, endPoint x: 228, endPoint y: 289, distance: 655.6
click at [228, 295] on tbody "# NC2PJ2 [DATE] pay_HS1MTuUB9qoWgidQeDydyqWj gcash delivery [EMAIL_ADDRESS][DOM…" at bounding box center [881, 369] width 1323 height 149
copy tbody "# NC2PJ2 [DATE] pay_HS1MTuUB9qoWgidQeDydyqWj gcash delivery [EMAIL_ADDRESS][DOM…"
